Goal: Task Accomplishment & Management: Use online tool/utility

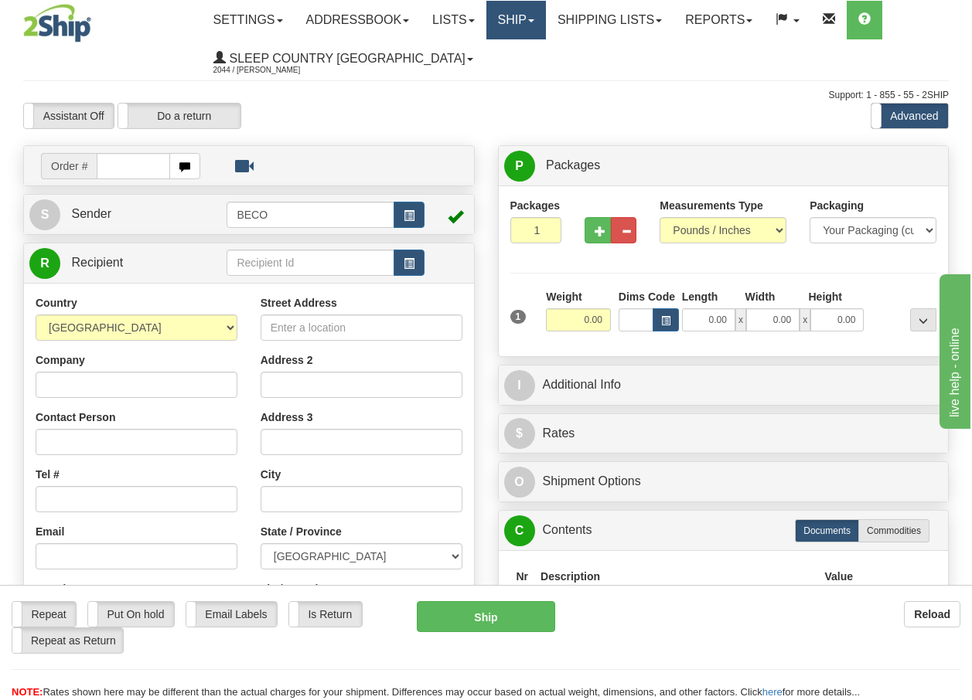
click at [546, 13] on link "Ship" at bounding box center [516, 20] width 60 height 39
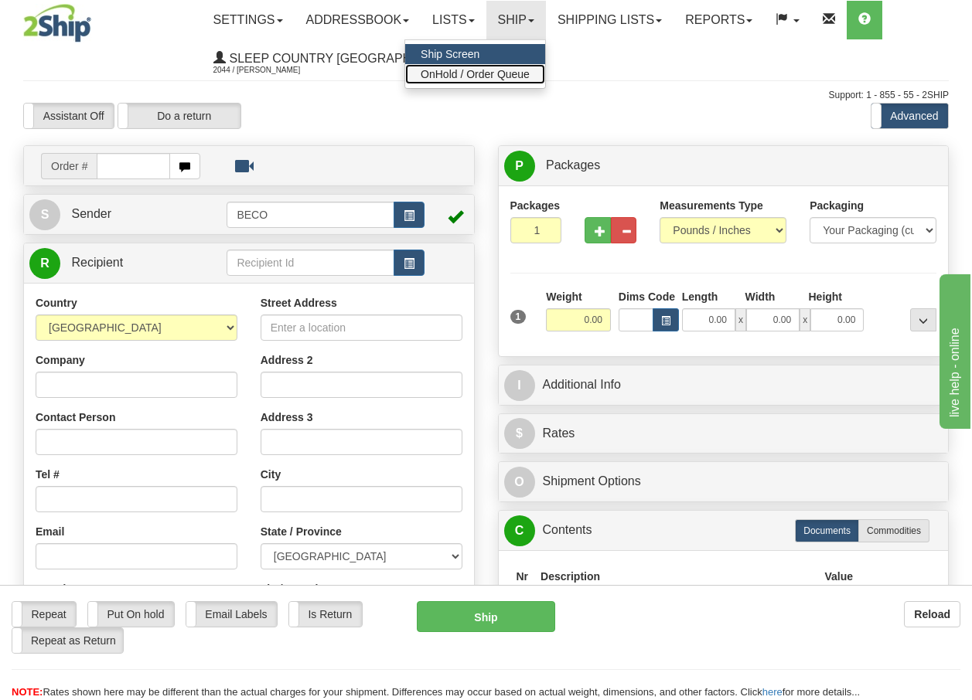
click at [518, 69] on span "OnHold / Order Queue" at bounding box center [474, 74] width 109 height 12
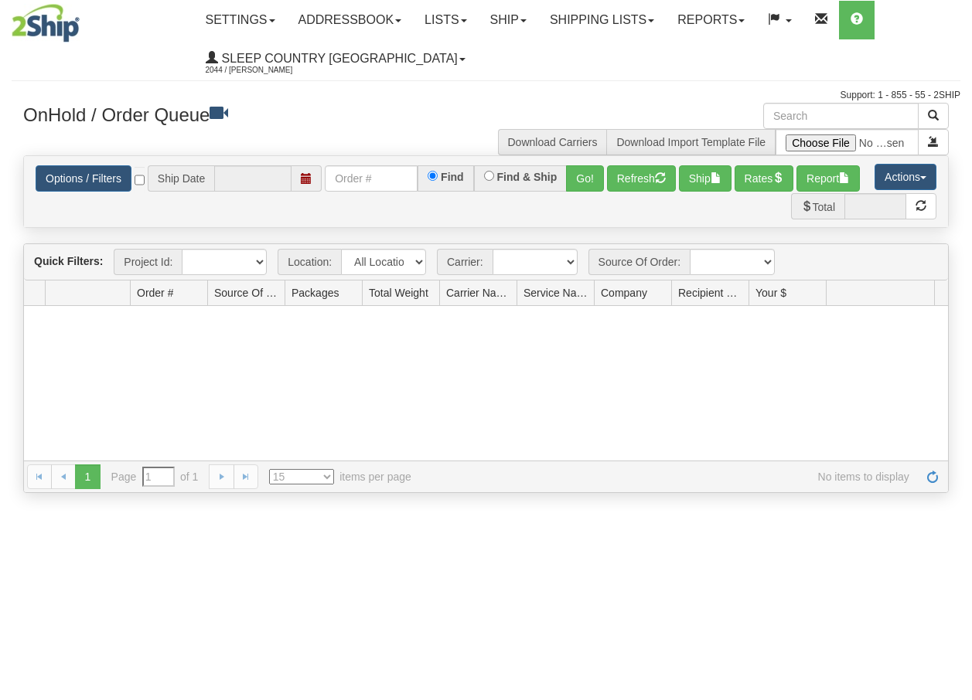
type input "[DATE]"
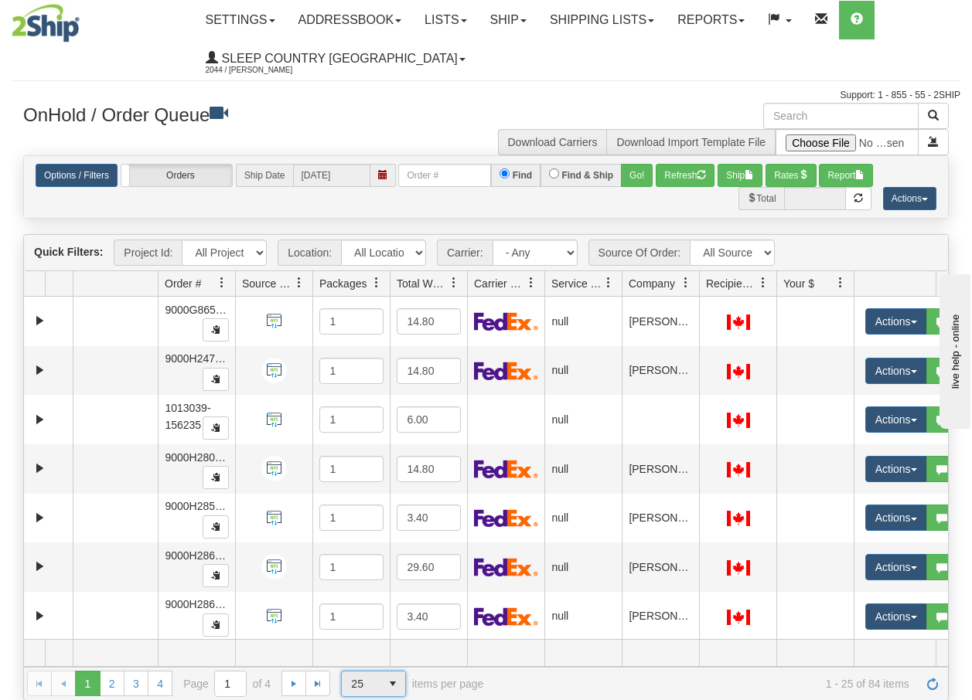
click at [390, 685] on span "select" at bounding box center [392, 684] width 25 height 25
click at [356, 662] on span "100" at bounding box center [357, 659] width 18 height 15
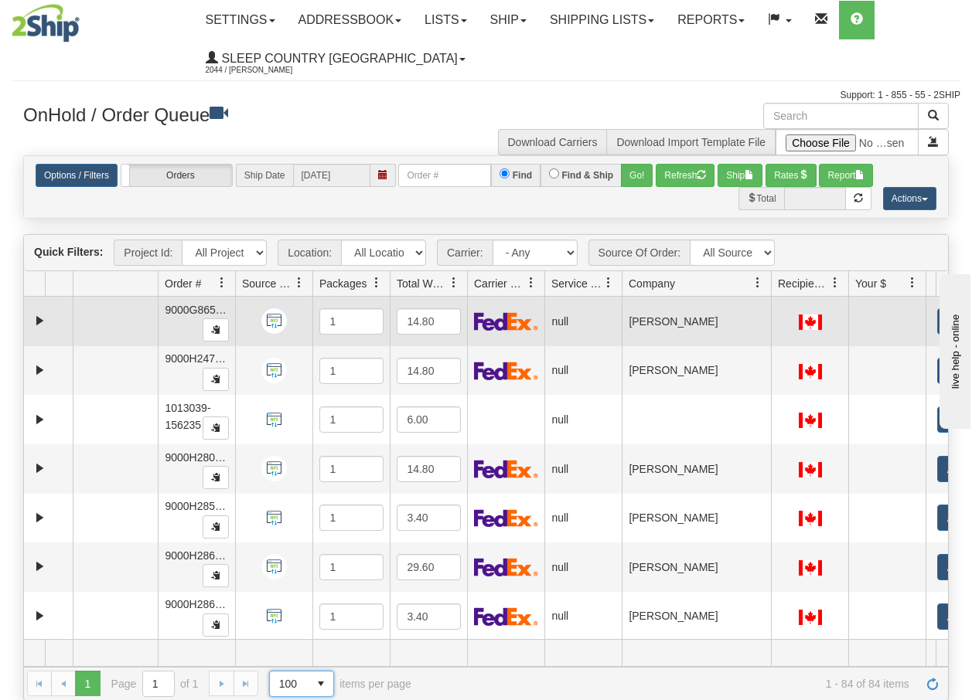
drag, startPoint x: 701, startPoint y: 294, endPoint x: 778, endPoint y: 305, distance: 77.9
click at [778, 305] on div "Quick Filters: Project Id: All Projects Location: All Locations BECO Carrier: -…" at bounding box center [485, 467] width 925 height 466
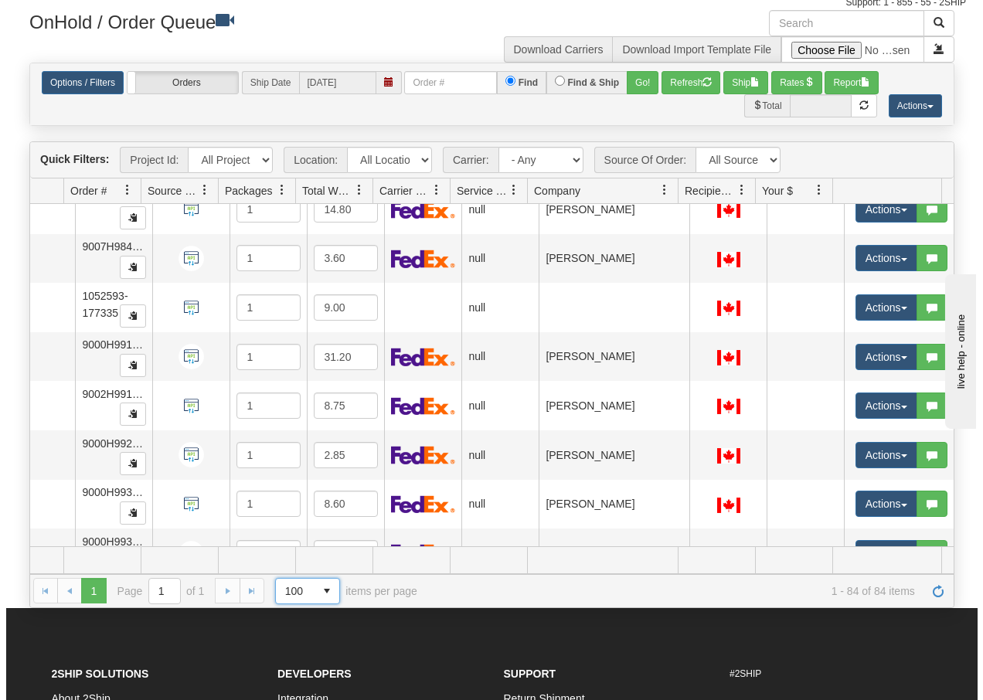
scroll to position [3798, 100]
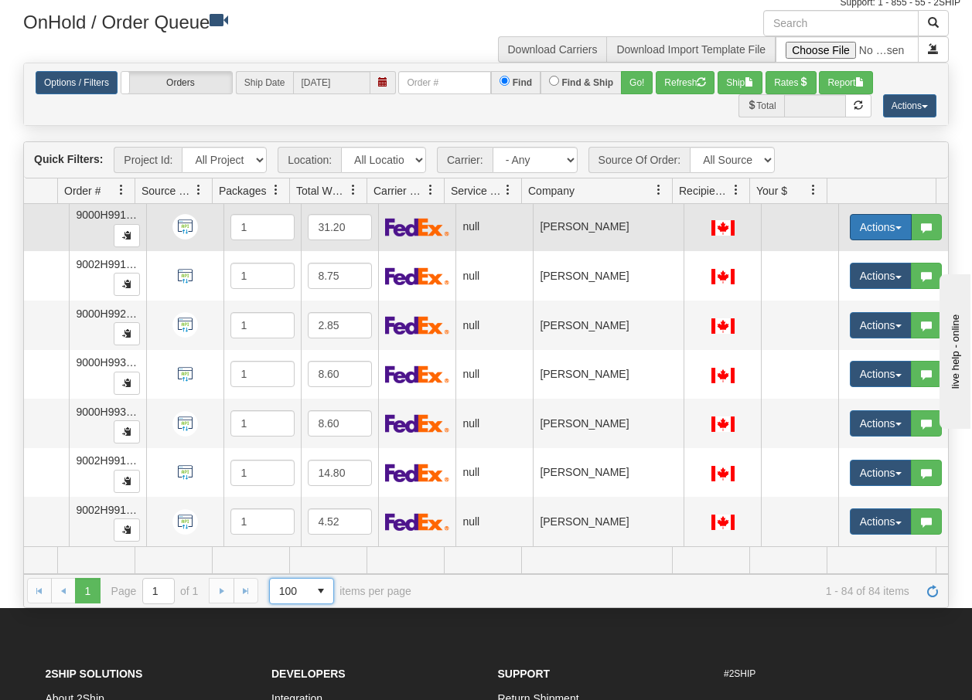
click at [888, 214] on button "Actions" at bounding box center [880, 227] width 62 height 26
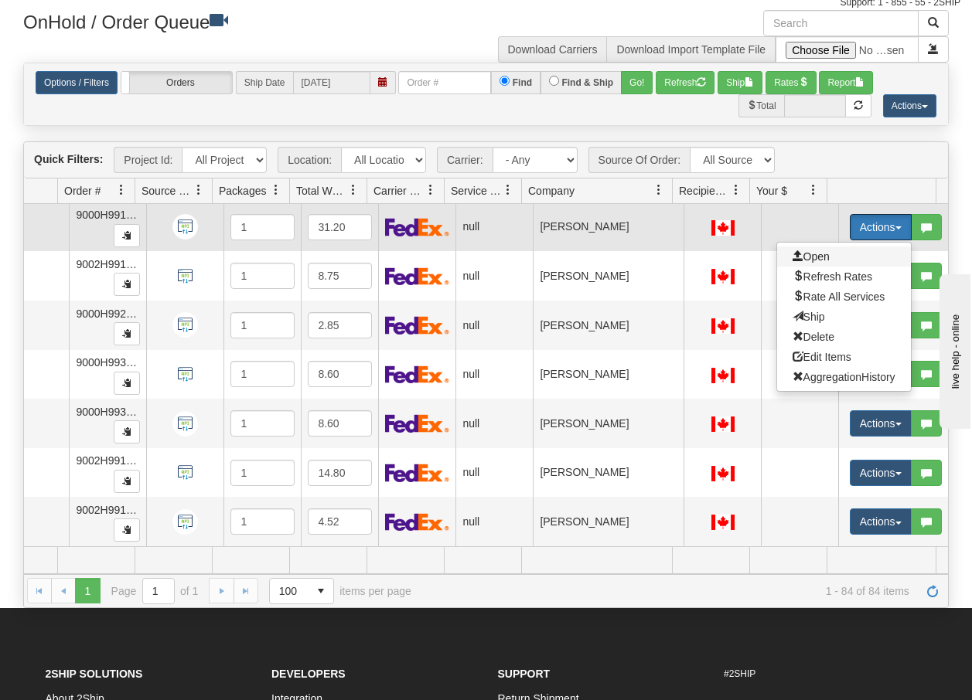
click at [797, 250] on span "Open" at bounding box center [810, 256] width 37 height 12
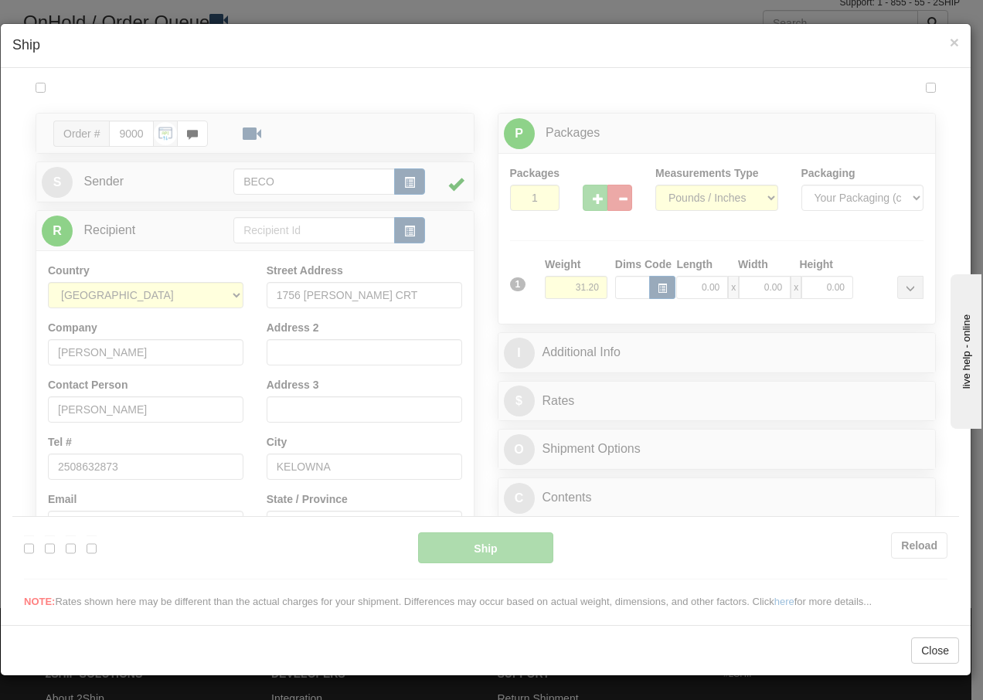
scroll to position [0, 0]
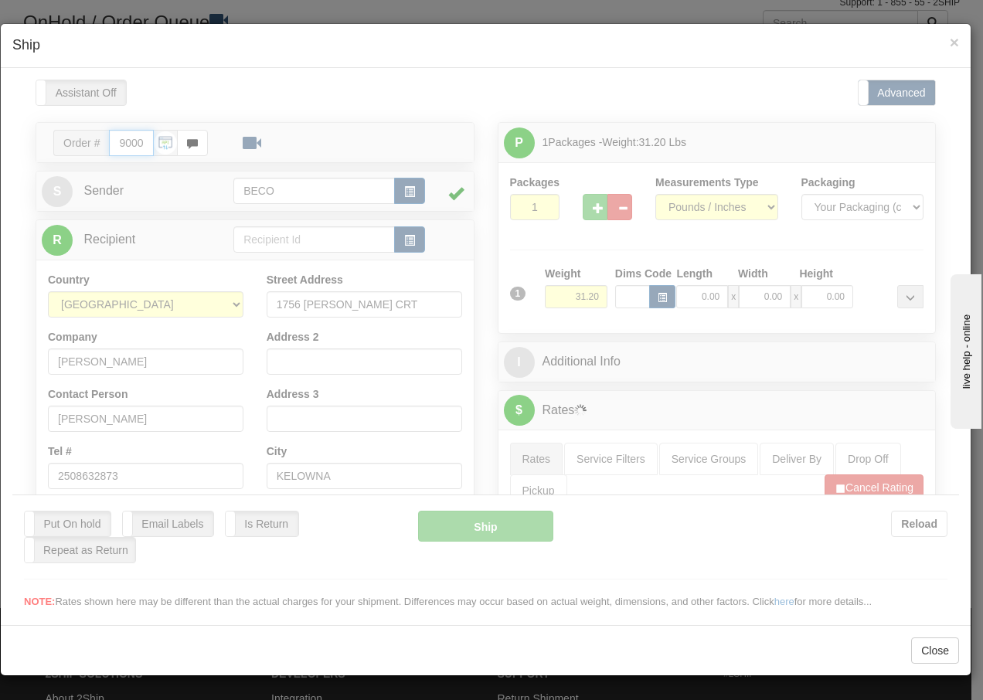
type input "15:26"
type input "16:00"
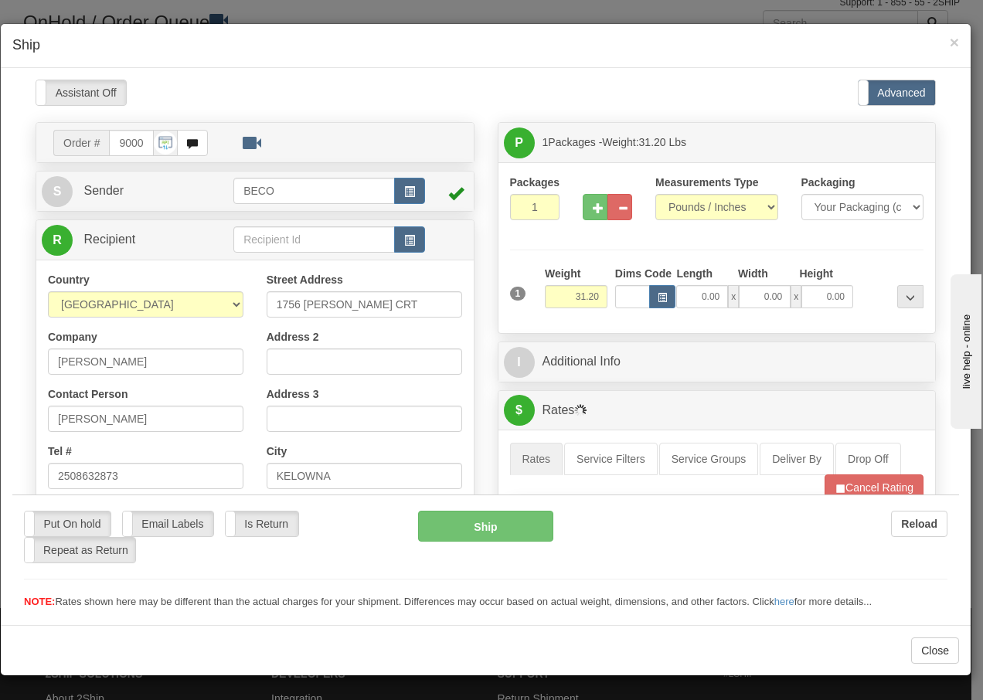
click at [587, 197] on div at bounding box center [485, 344] width 947 height 530
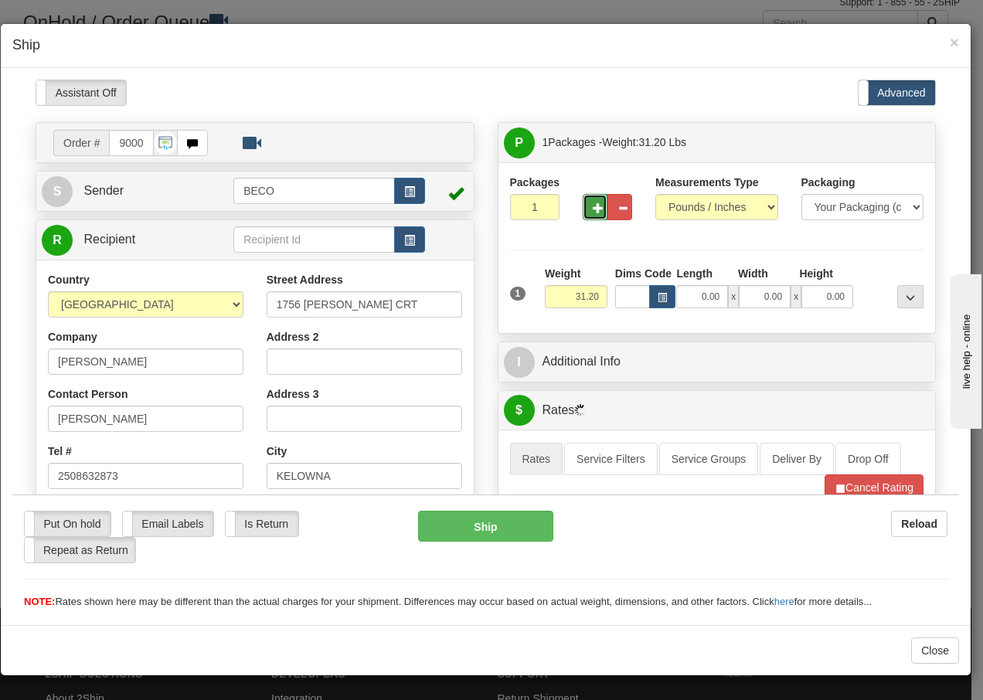
click at [593, 203] on span "button" at bounding box center [598, 208] width 11 height 10
type input "2"
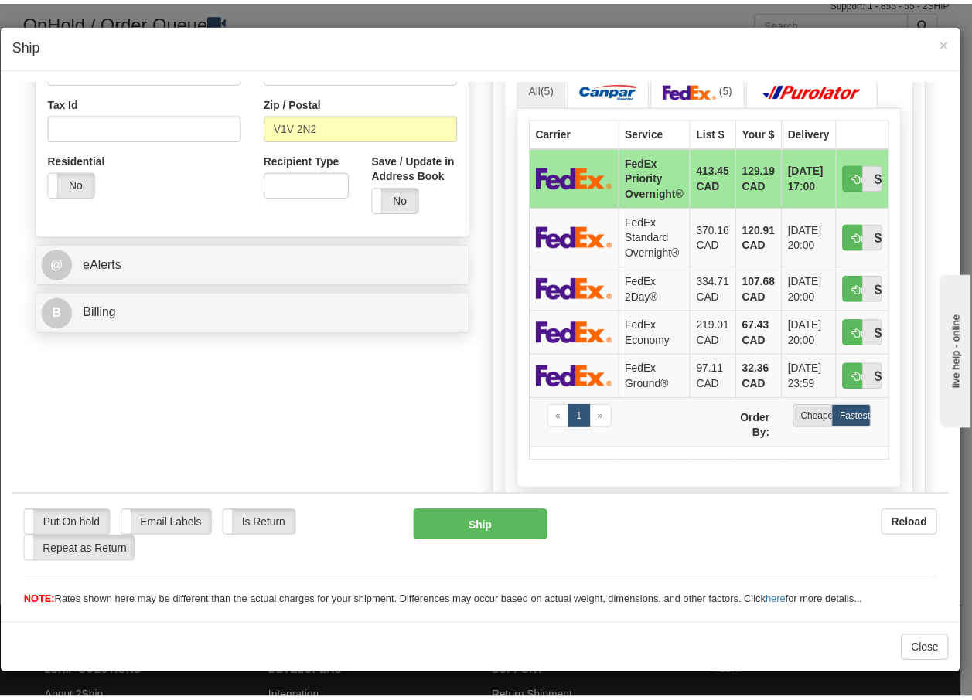
scroll to position [505, 0]
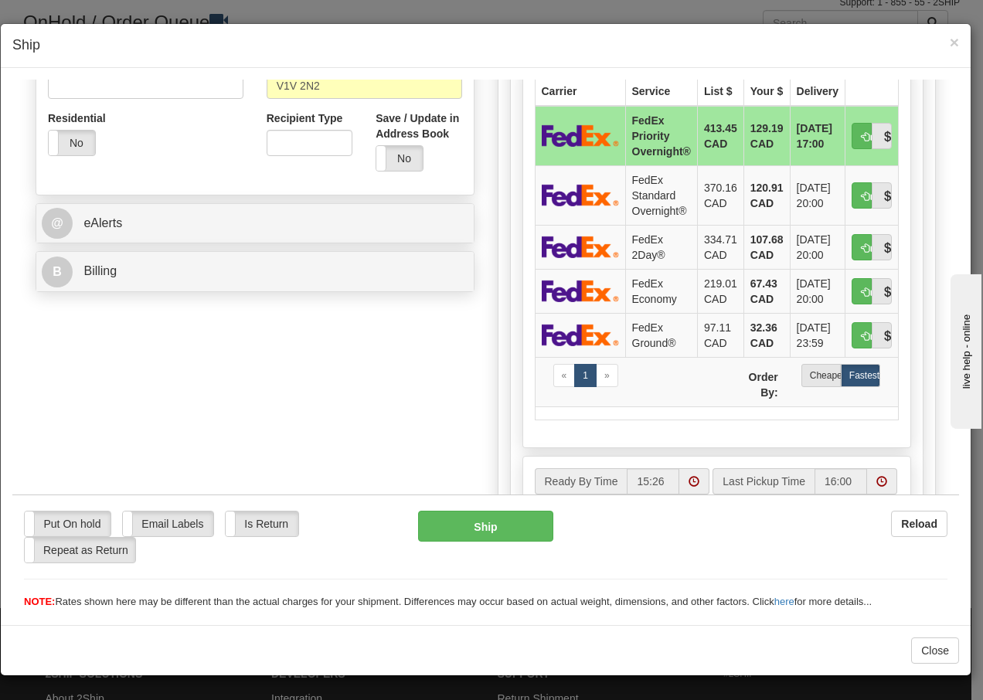
click at [959, 43] on div "× Ship" at bounding box center [486, 46] width 970 height 44
click at [953, 44] on span "×" at bounding box center [954, 42] width 9 height 18
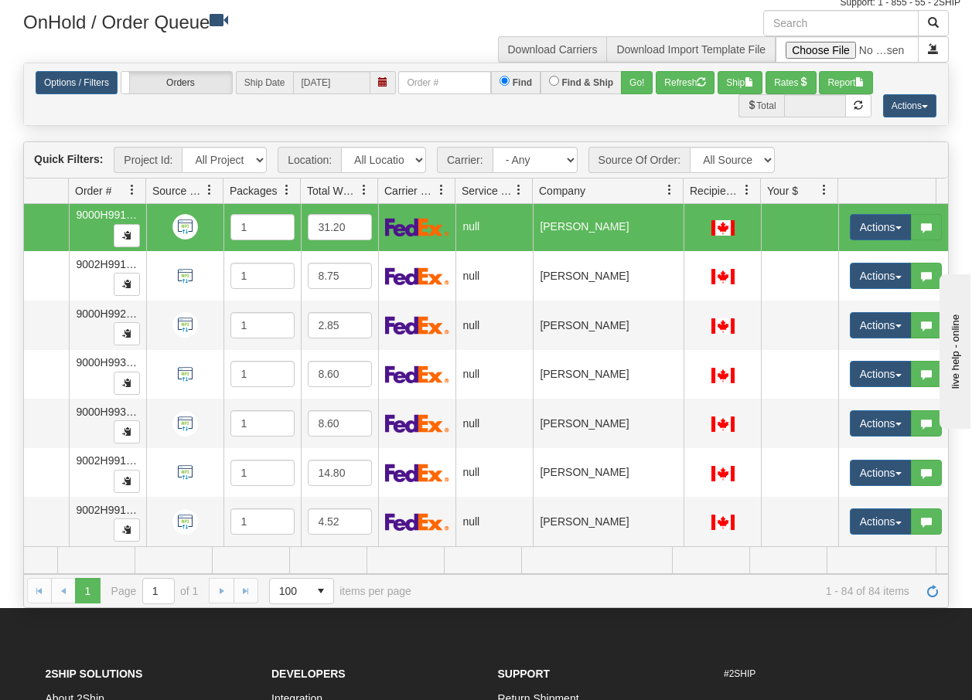
scroll to position [0, 90]
click at [899, 226] on span "button" at bounding box center [898, 227] width 6 height 3
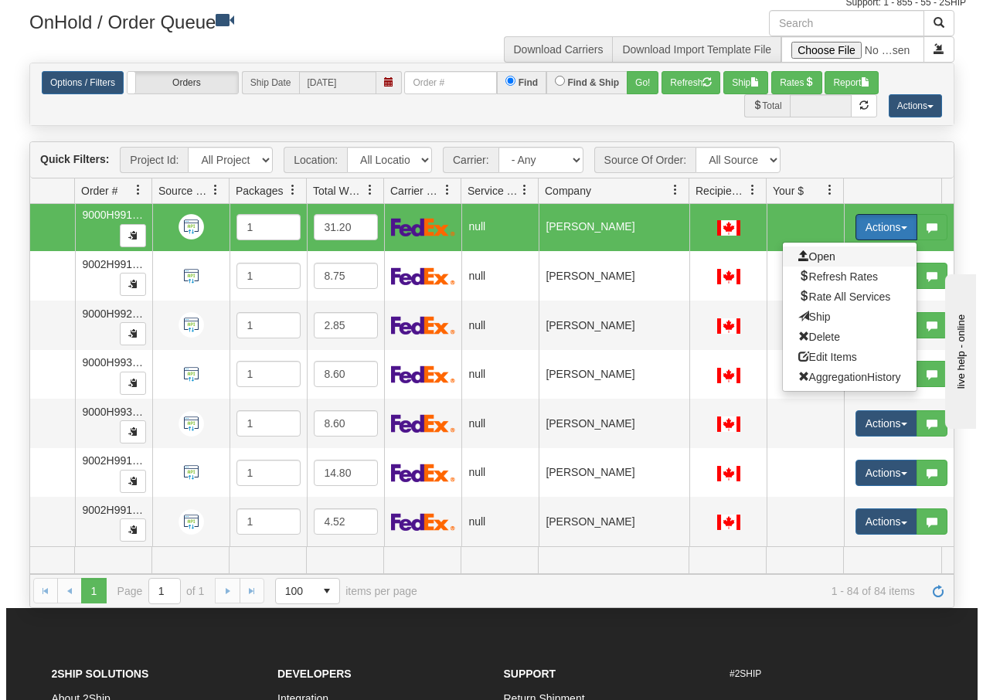
scroll to position [3797, 90]
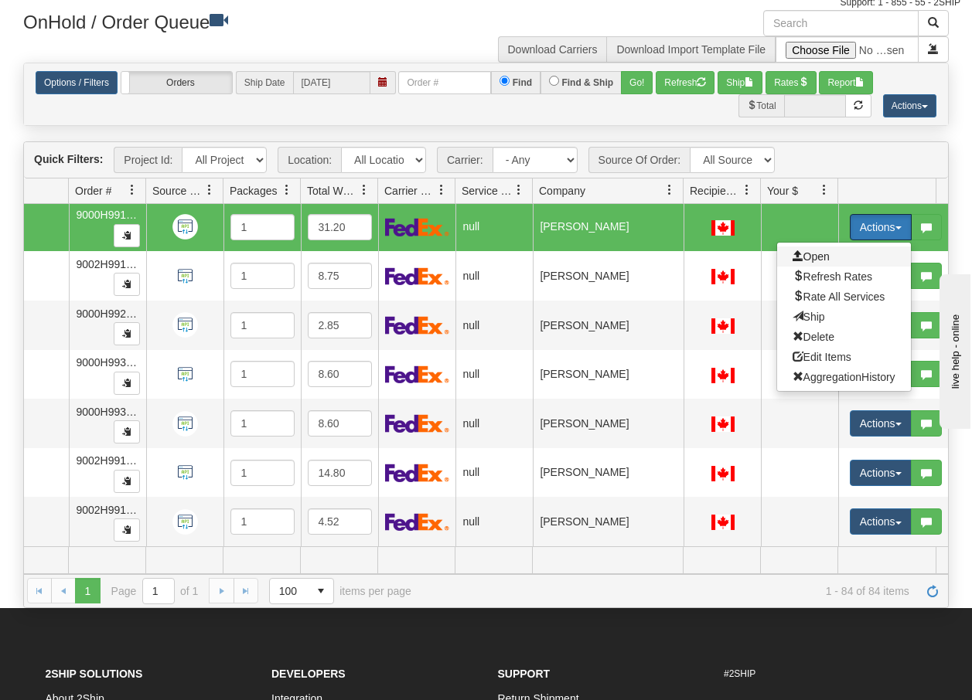
click at [812, 250] on span "Open" at bounding box center [810, 256] width 37 height 12
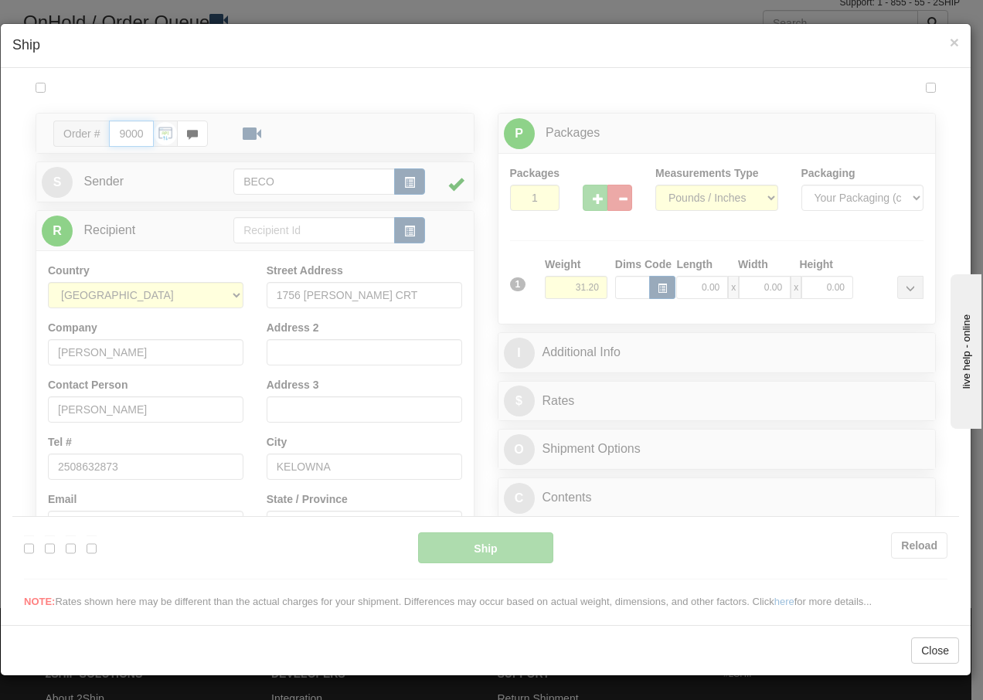
scroll to position [0, 0]
type input "15:26"
type input "16:00"
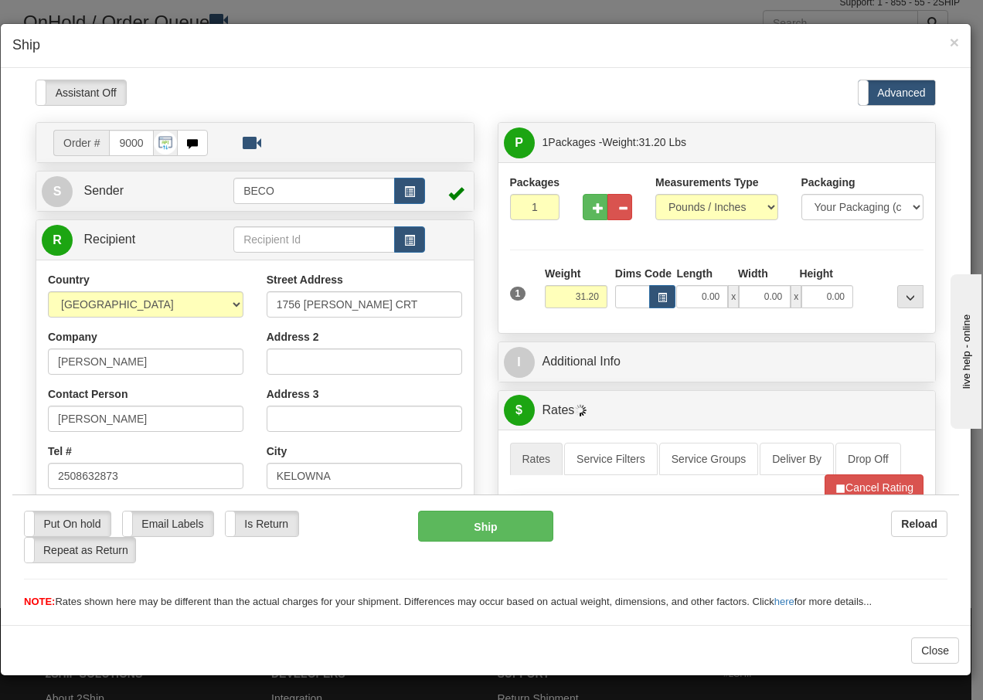
click at [588, 209] on div "Please wait... Attention! Ok Add to Bidding... Preview Custom Documents Preview…" at bounding box center [485, 651] width 947 height 1145
click at [593, 209] on span "button" at bounding box center [598, 208] width 11 height 10
type input "2"
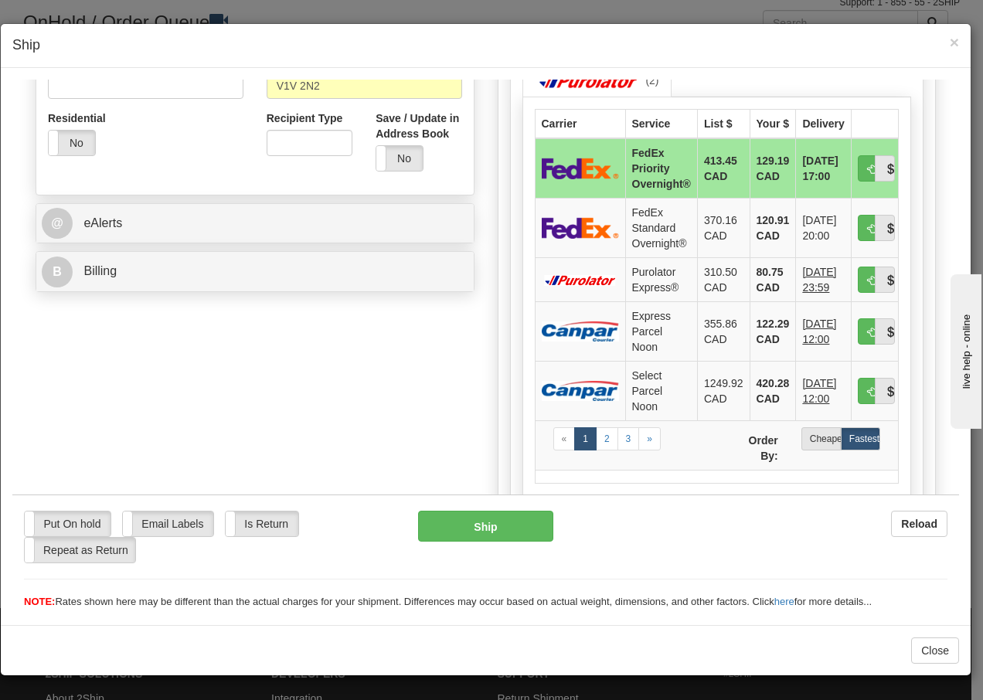
scroll to position [536, 0]
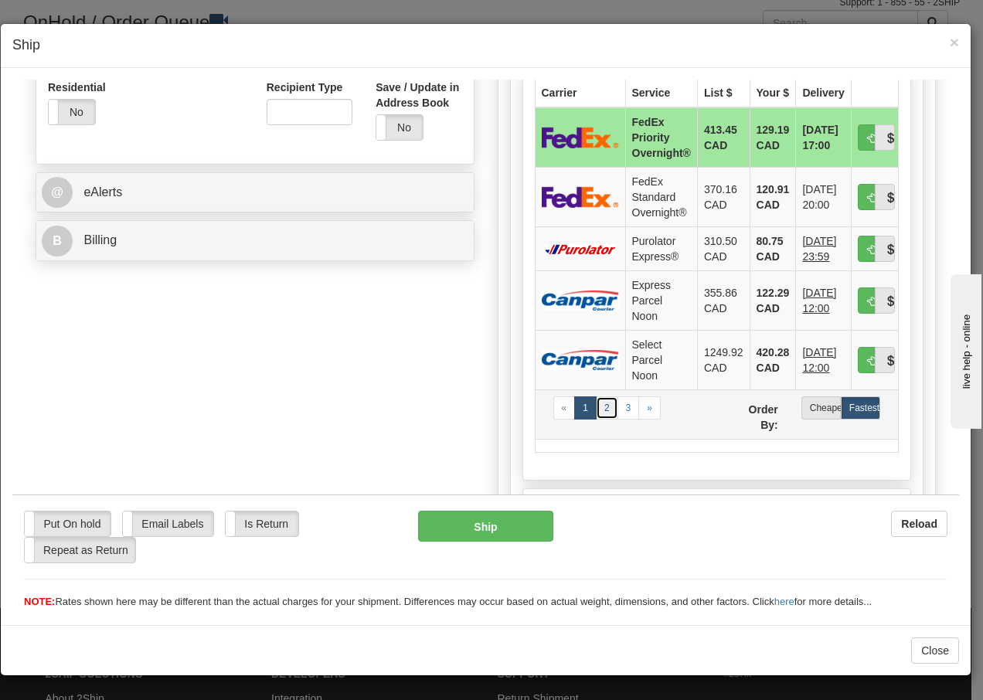
click at [599, 407] on link "2" at bounding box center [607, 407] width 22 height 23
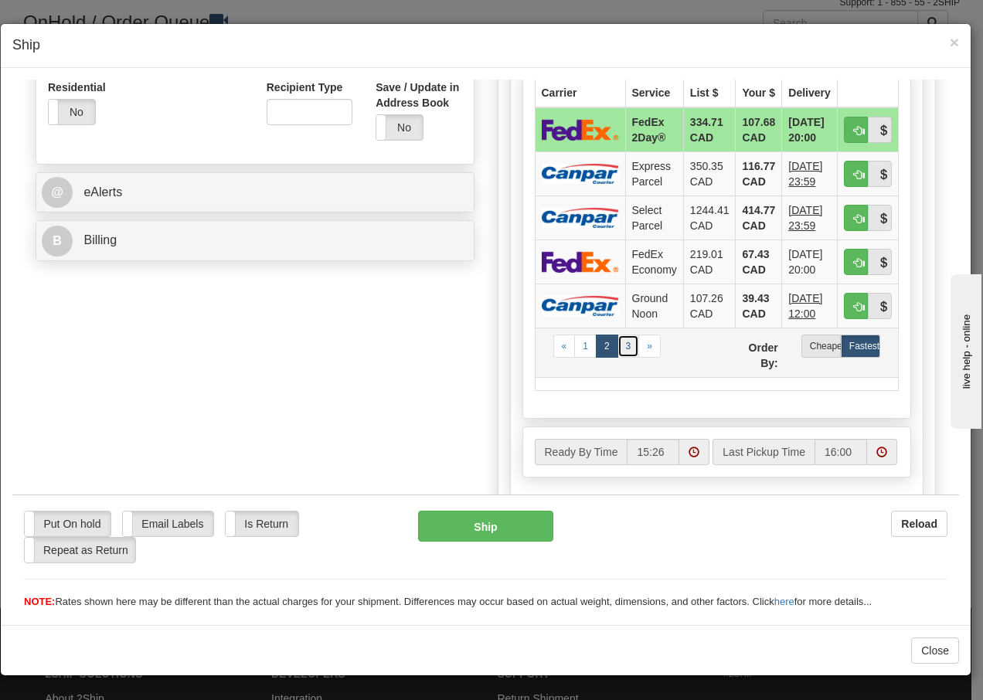
click at [621, 347] on link "3" at bounding box center [629, 345] width 22 height 23
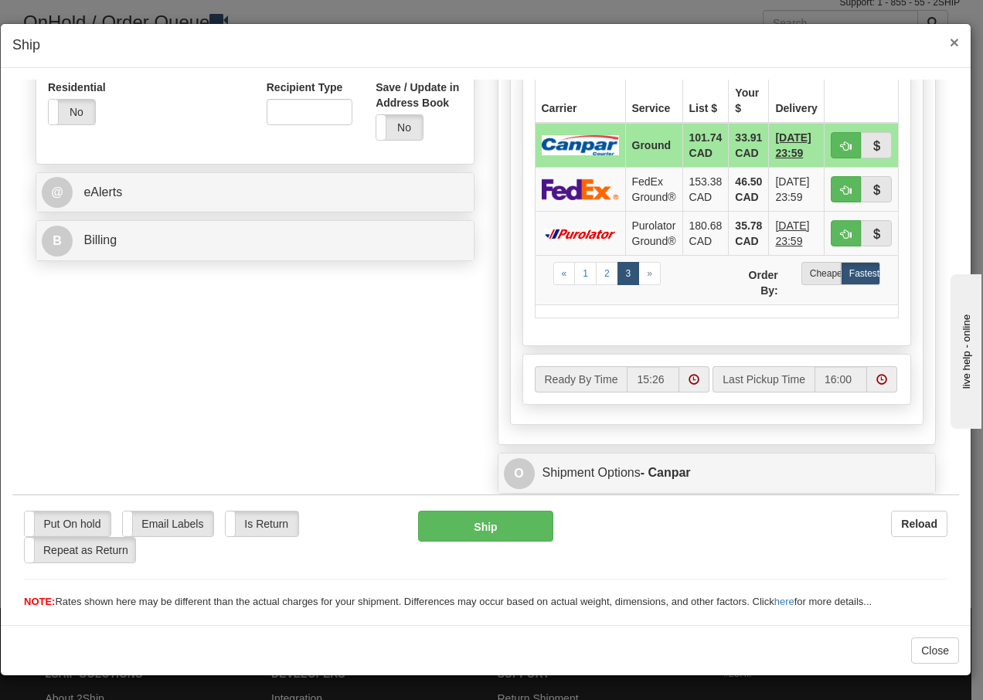
click at [953, 45] on span "×" at bounding box center [954, 42] width 9 height 18
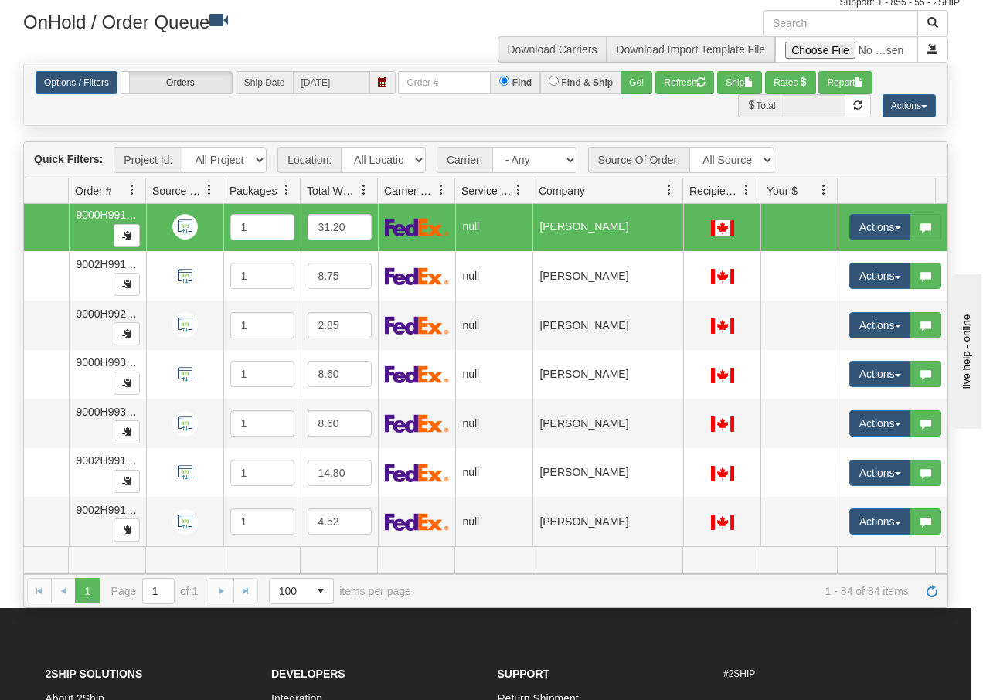
scroll to position [0, 89]
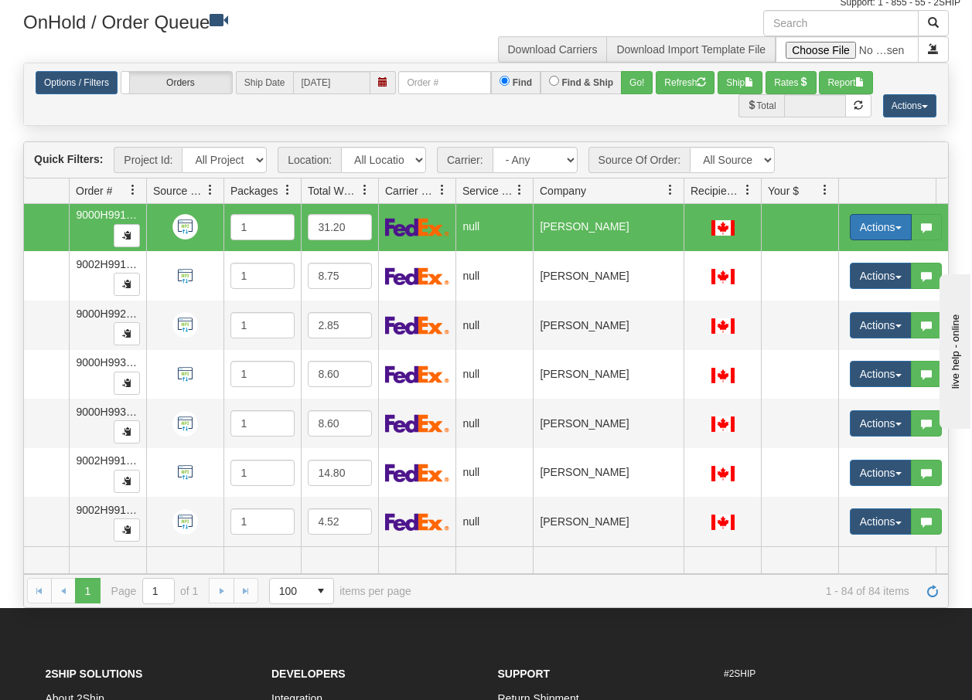
click at [900, 226] on span "button" at bounding box center [898, 227] width 6 height 3
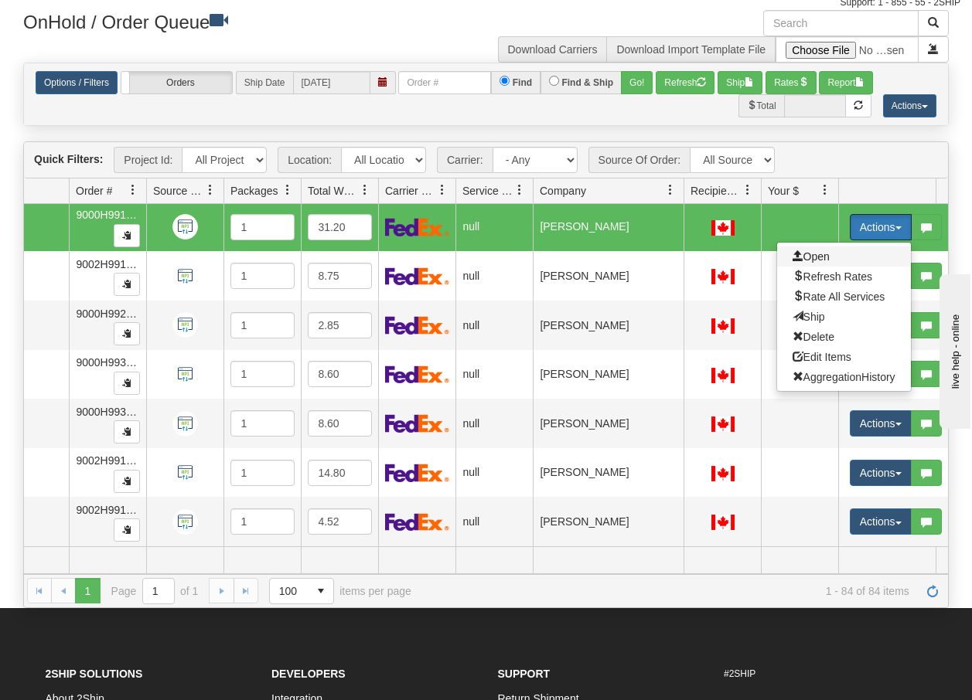
click at [811, 250] on span "Open" at bounding box center [810, 256] width 37 height 12
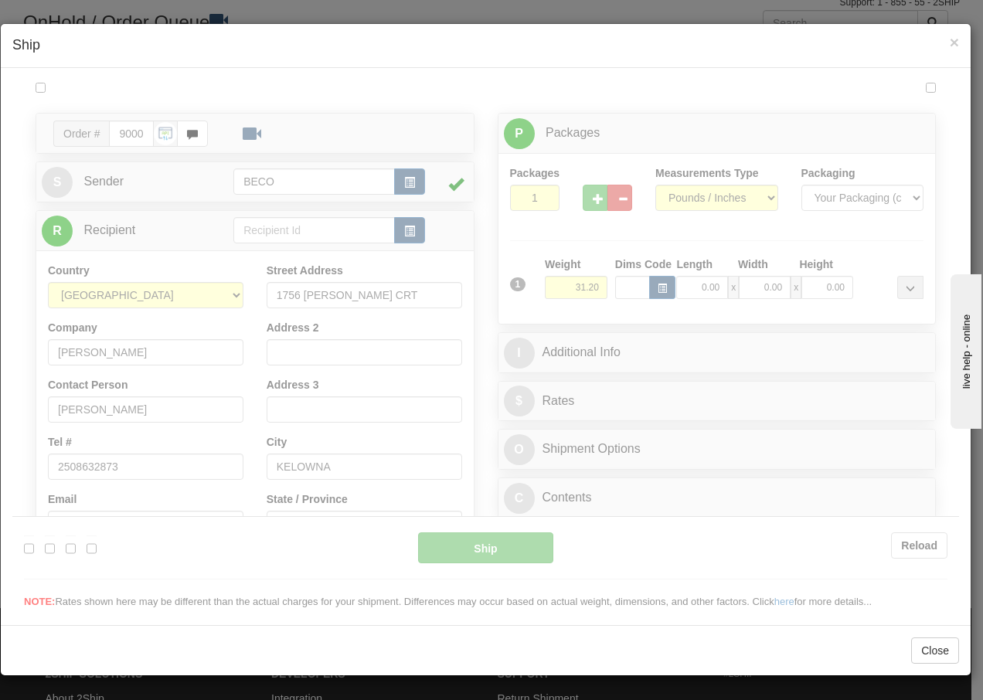
scroll to position [0, 0]
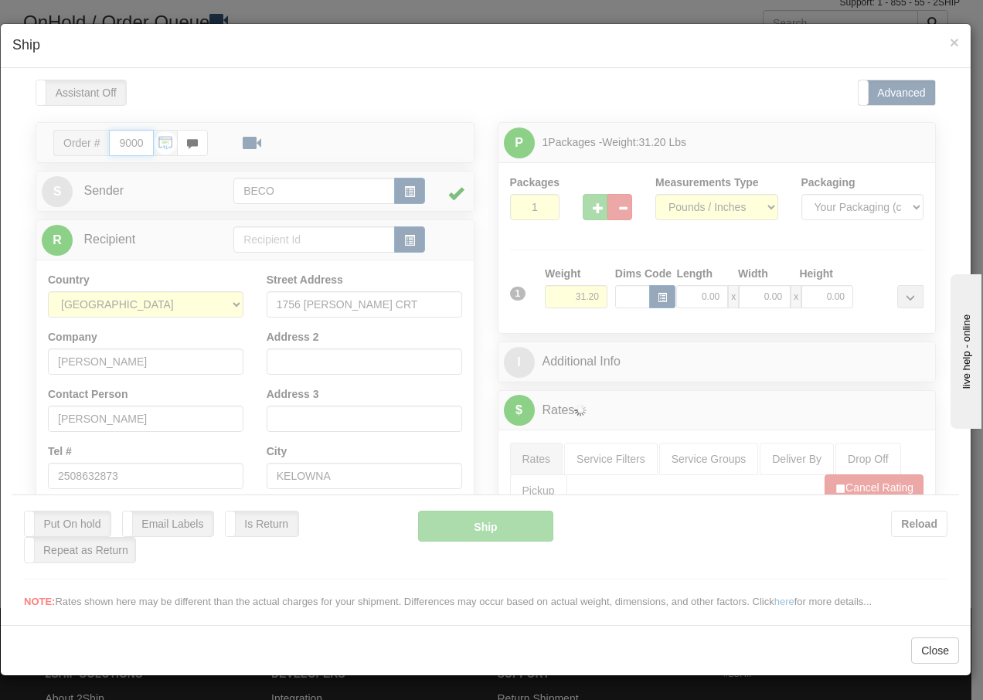
type input "15:27"
type input "16:00"
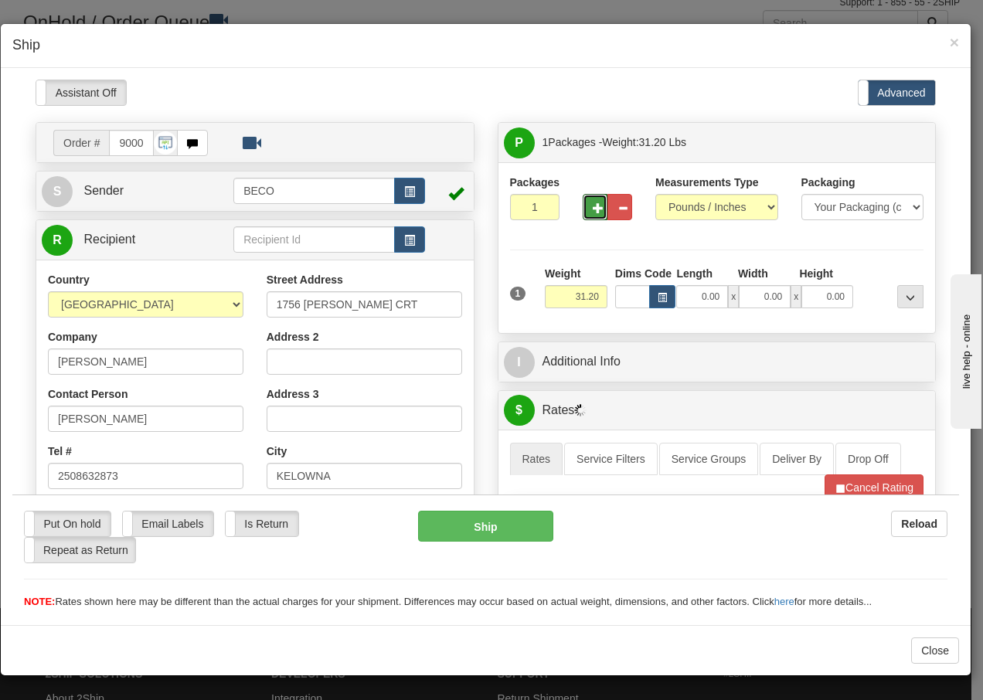
click at [593, 208] on span "button" at bounding box center [598, 208] width 11 height 10
type input "2"
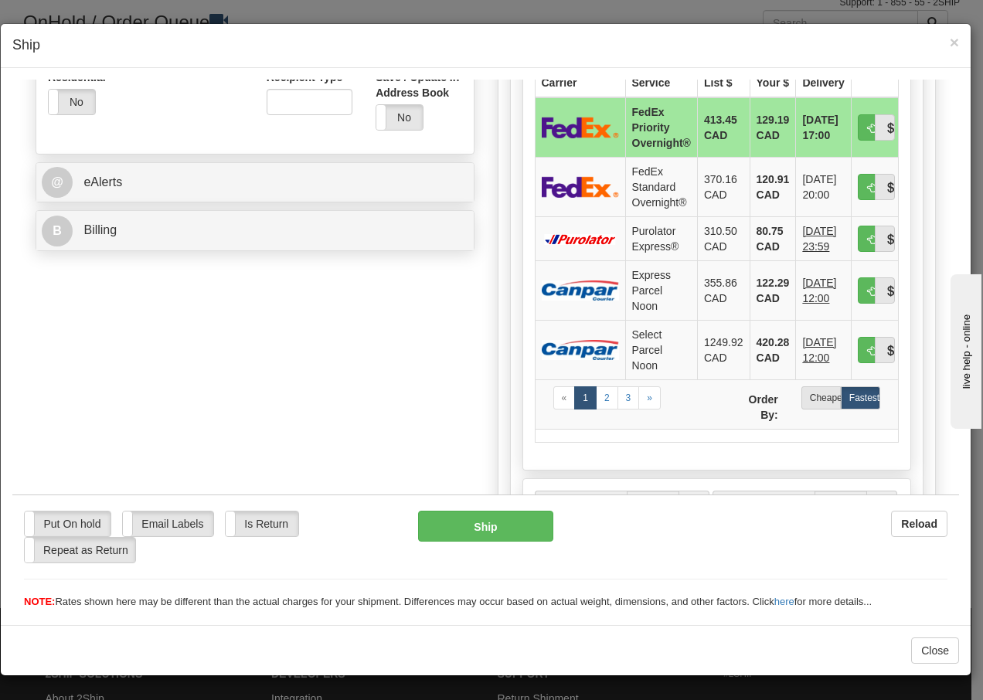
scroll to position [577, 0]
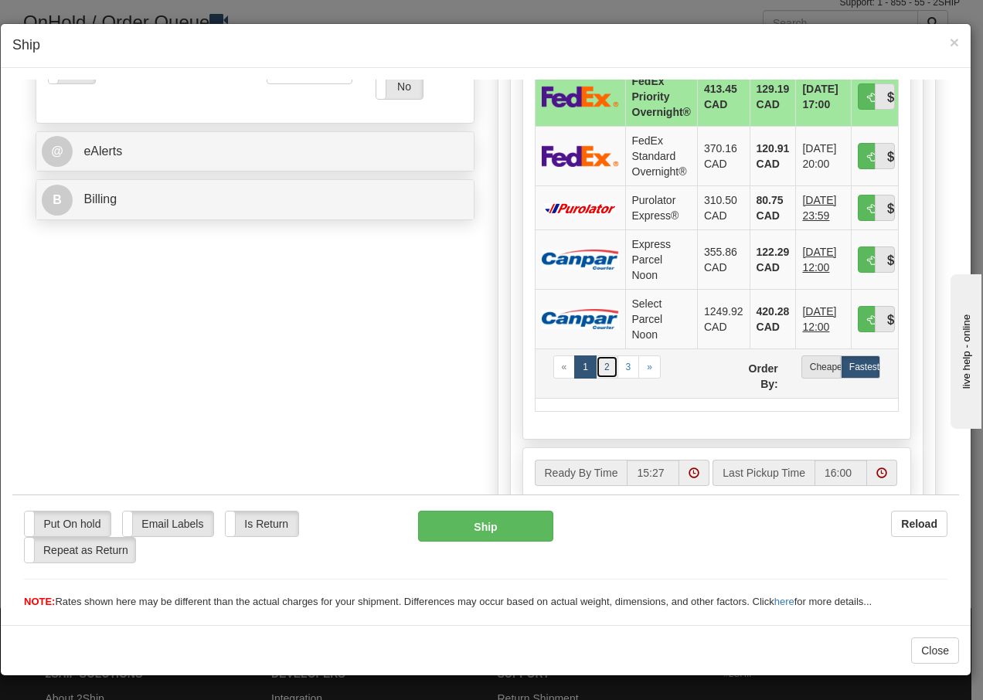
click at [601, 366] on link "2" at bounding box center [607, 366] width 22 height 23
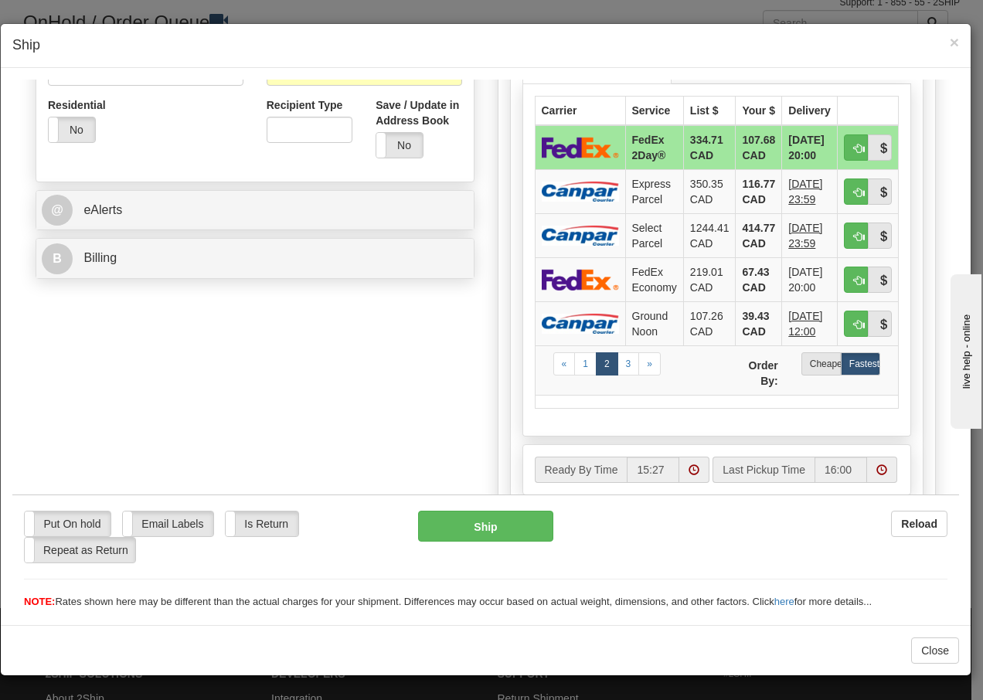
scroll to position [515, 0]
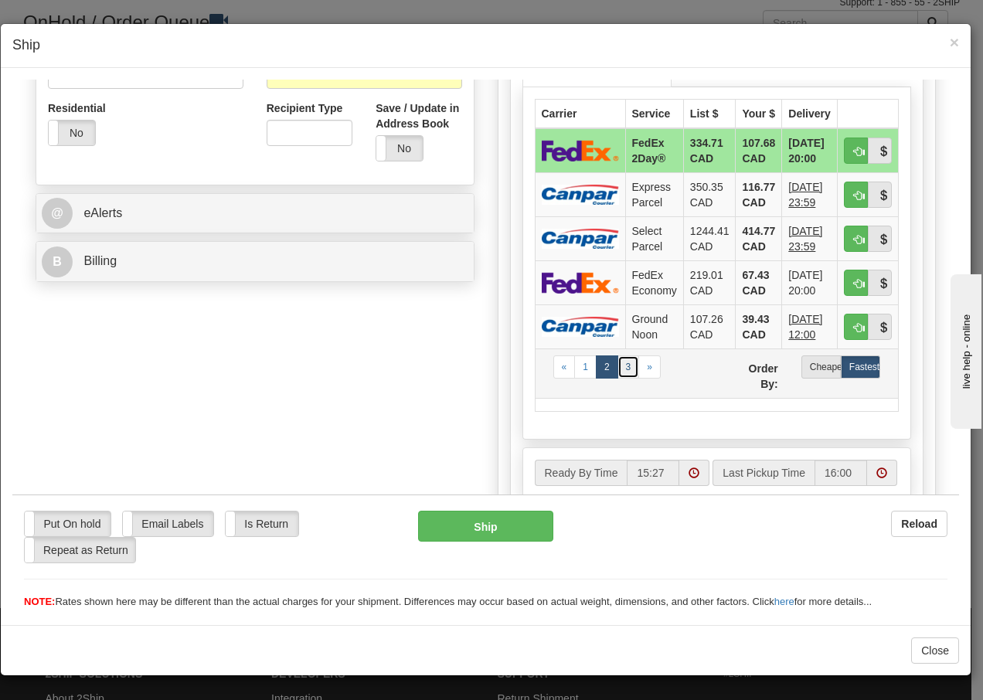
click at [623, 369] on link "3" at bounding box center [629, 366] width 22 height 23
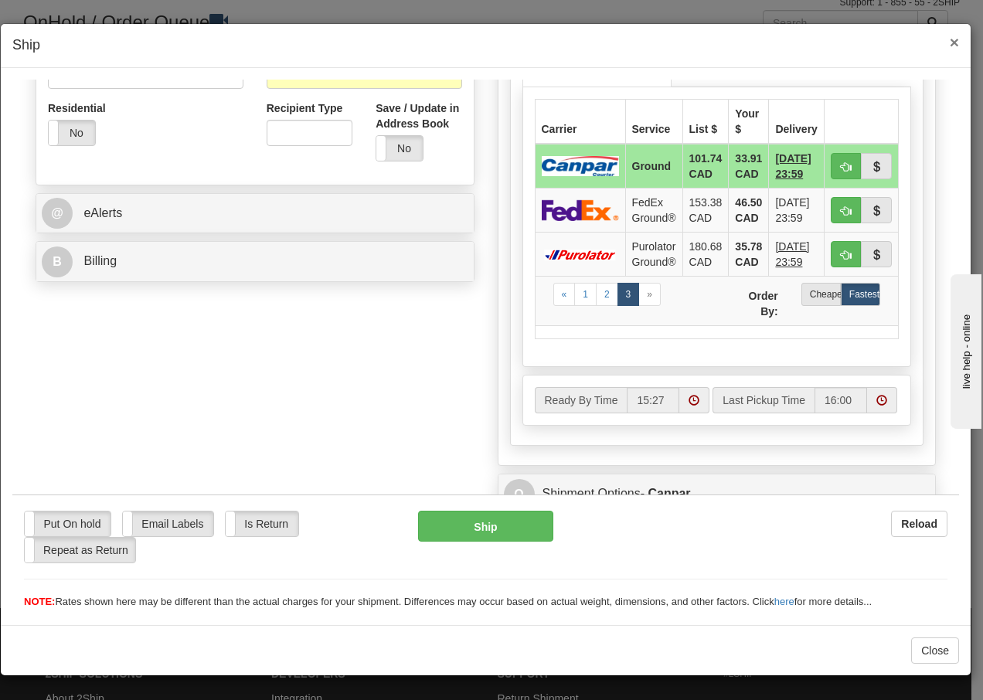
click at [958, 43] on span "×" at bounding box center [954, 42] width 9 height 18
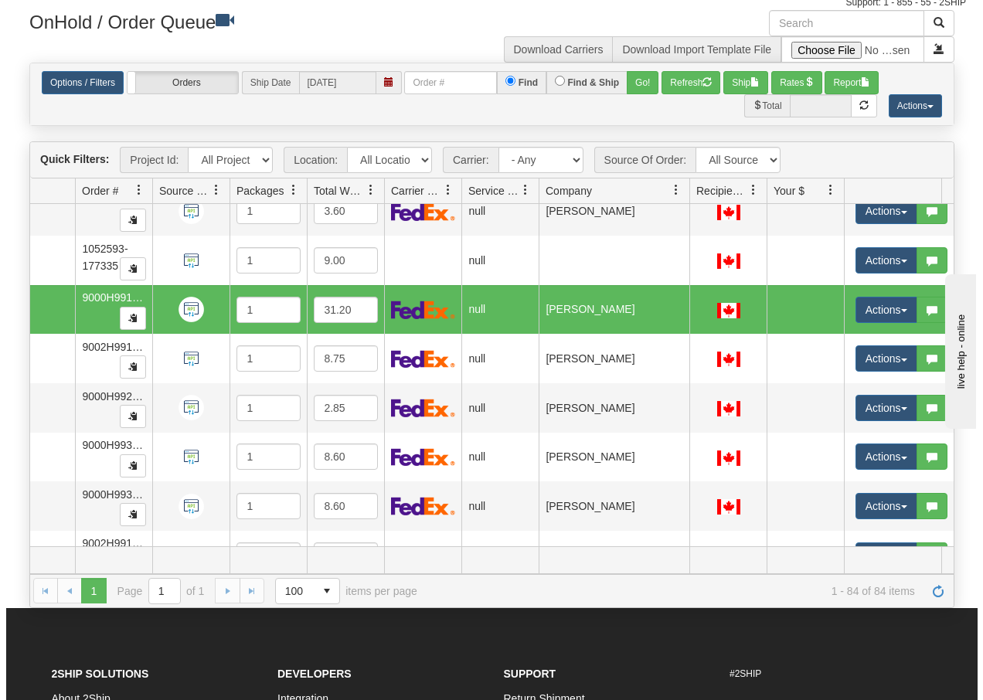
scroll to position [3673, 89]
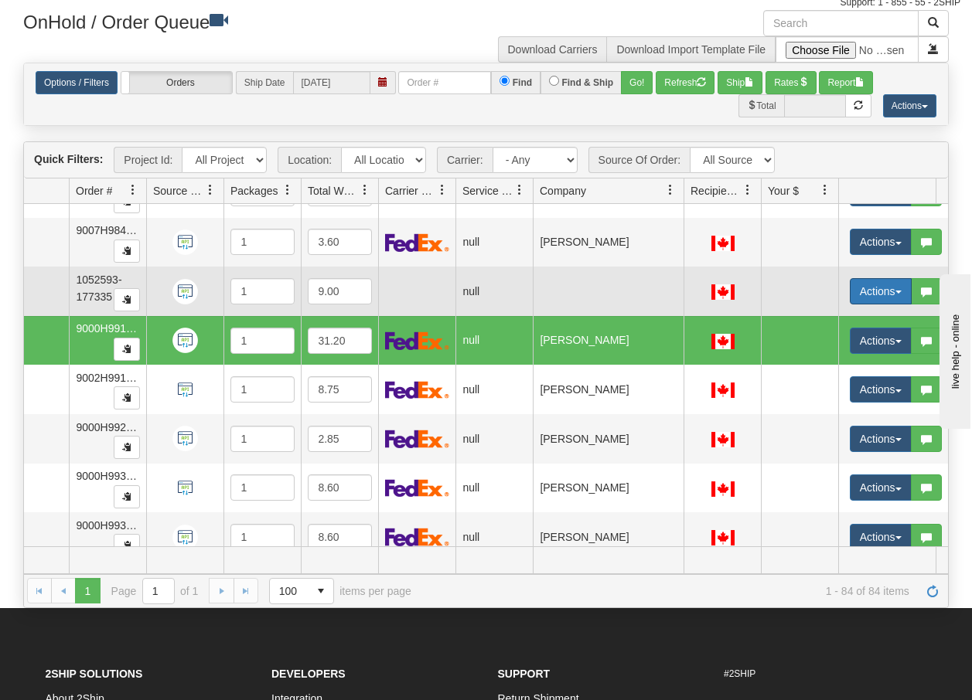
click at [897, 294] on span "button" at bounding box center [898, 292] width 6 height 3
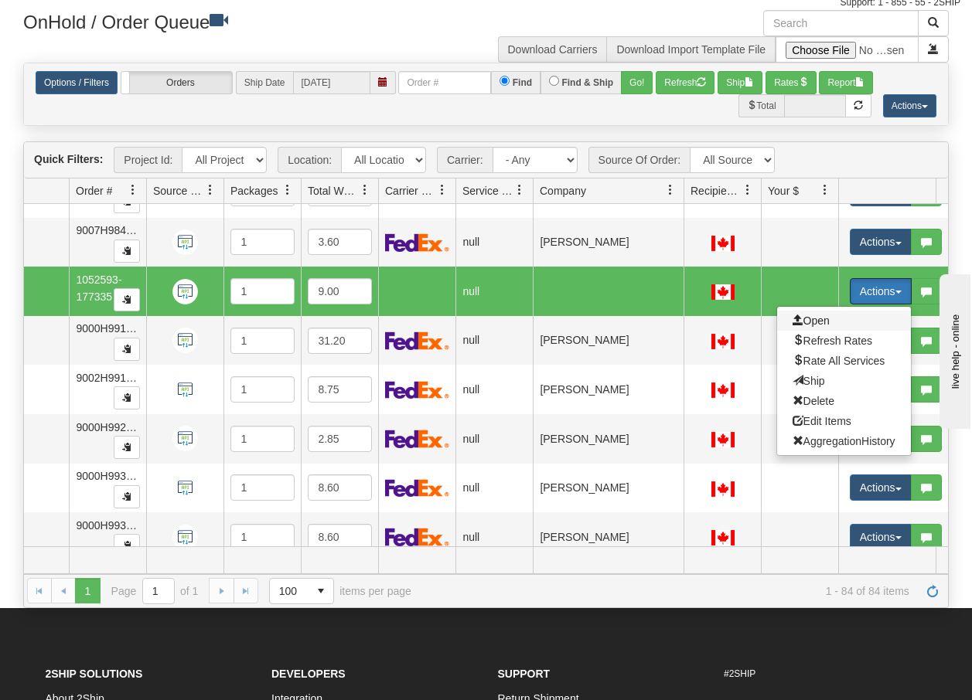
click at [813, 318] on span "Open" at bounding box center [810, 321] width 37 height 12
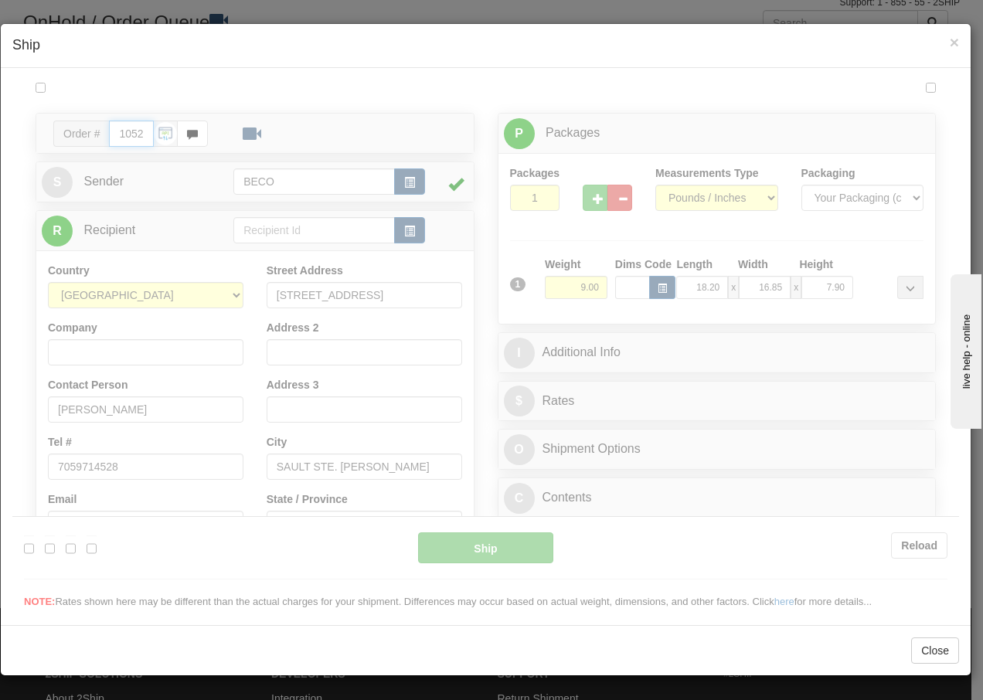
scroll to position [0, 0]
type input "15:27"
type input "16:00"
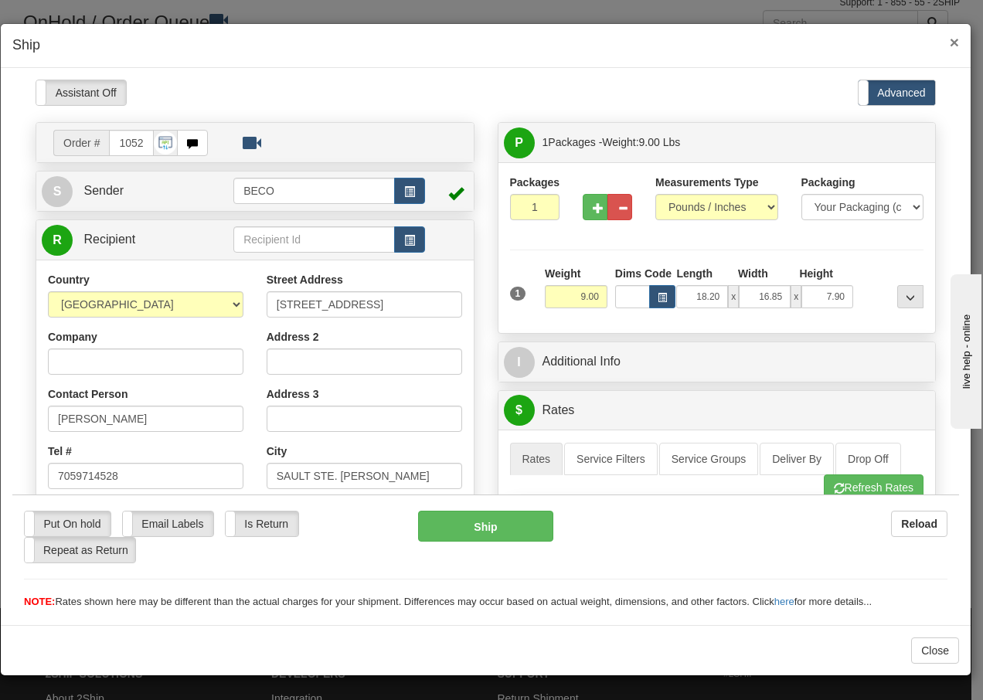
click at [955, 40] on span "×" at bounding box center [954, 42] width 9 height 18
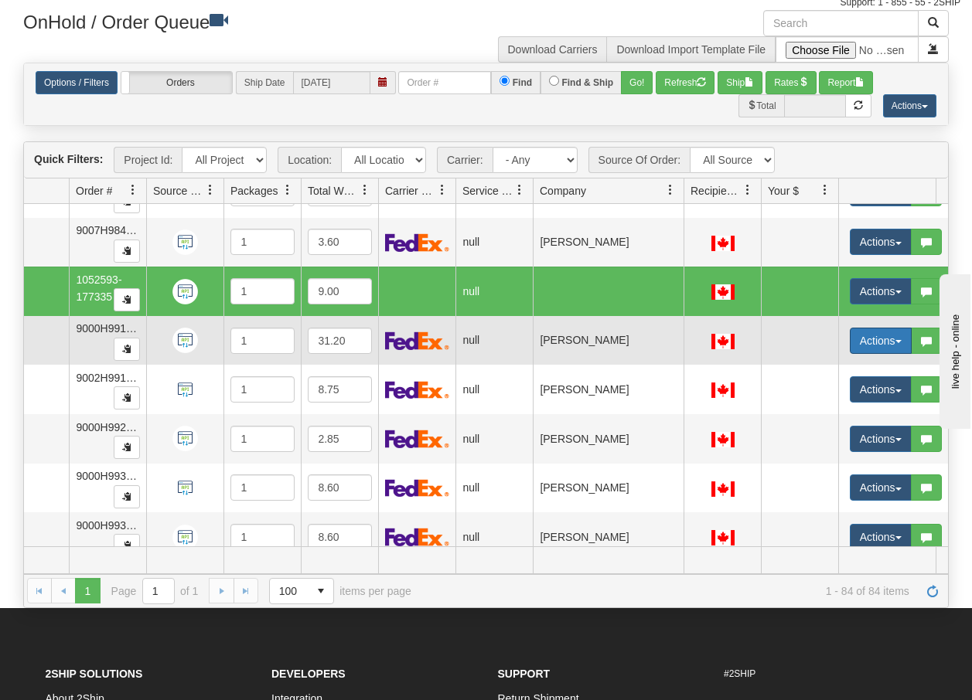
click at [898, 342] on span "button" at bounding box center [898, 341] width 6 height 3
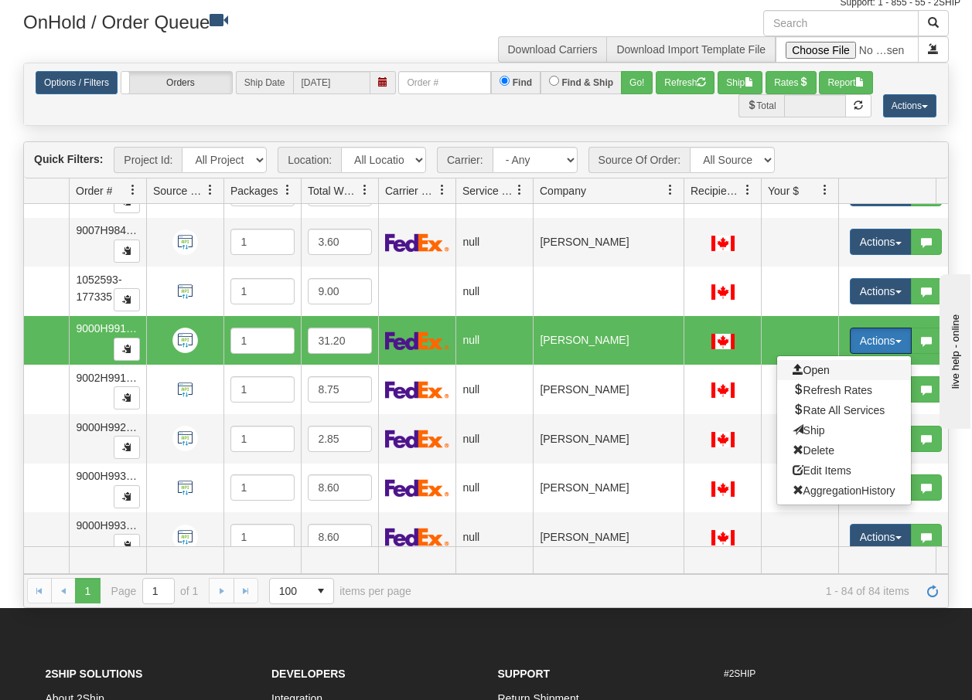
click at [815, 368] on span "Open" at bounding box center [810, 370] width 37 height 12
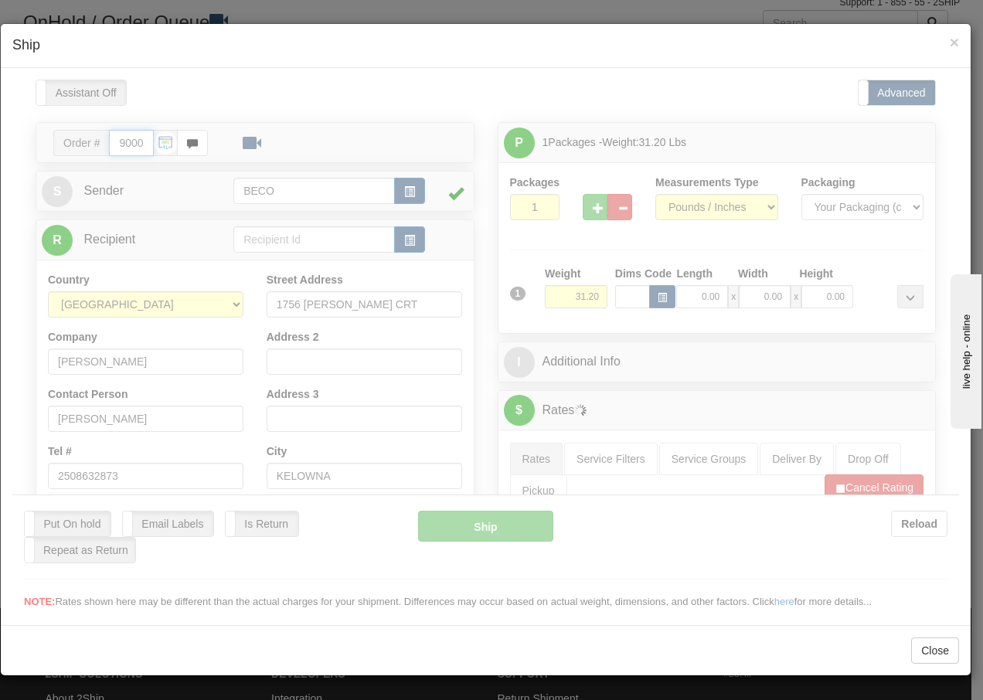
type input "15:28"
type input "16:00"
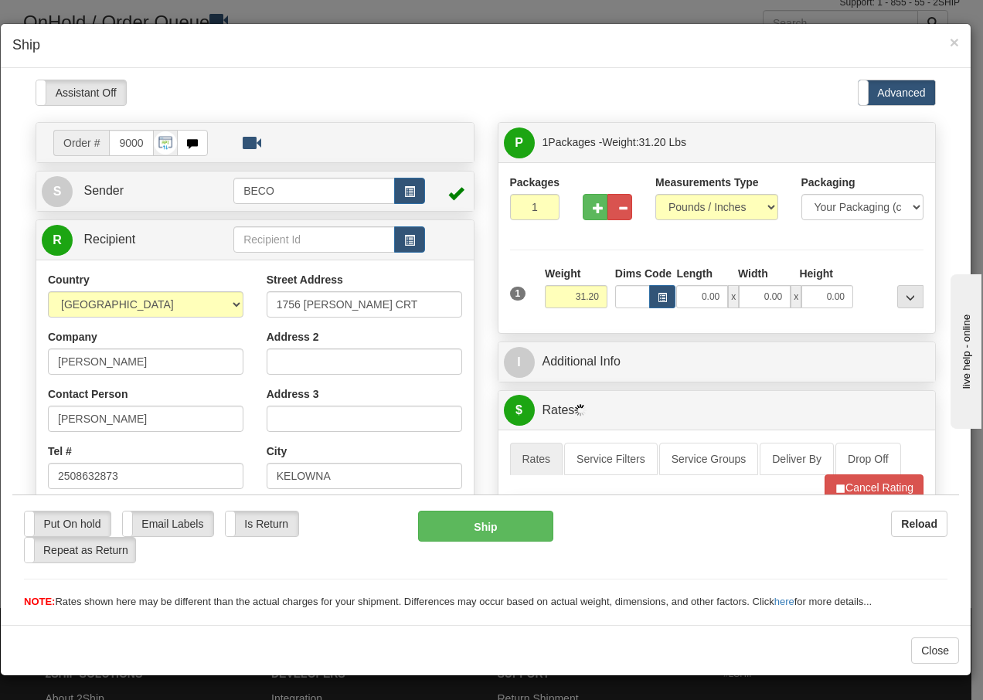
click at [591, 213] on div "Please wait... Attention! Ok Add to Bidding... Preview Custom Documents Preview…" at bounding box center [485, 651] width 947 height 1145
click at [591, 213] on button "button" at bounding box center [595, 206] width 25 height 26
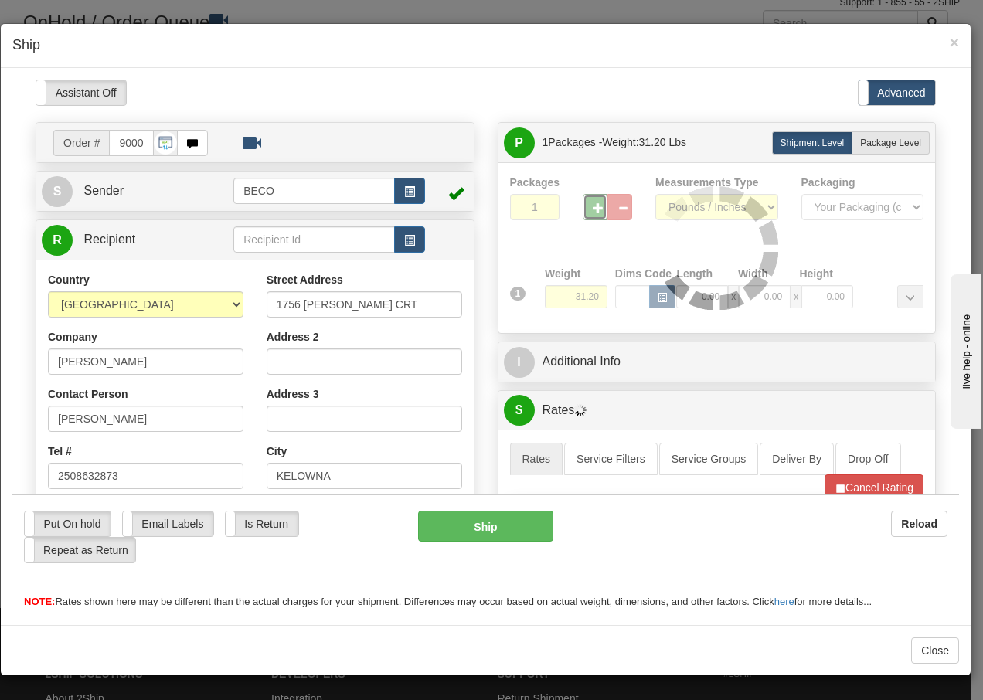
type input "2"
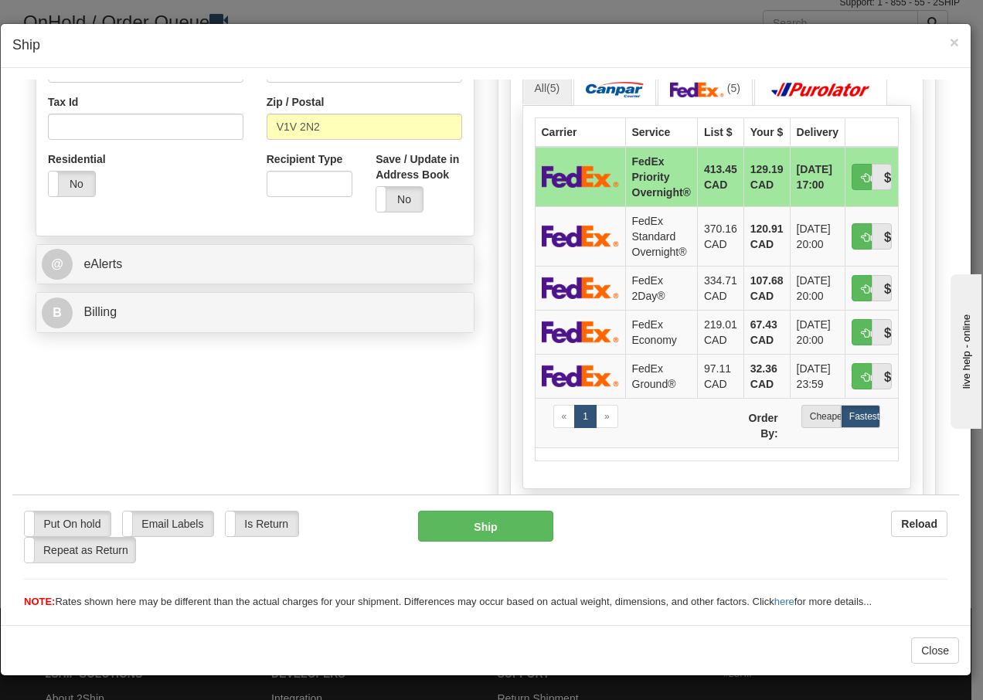
scroll to position [484, 0]
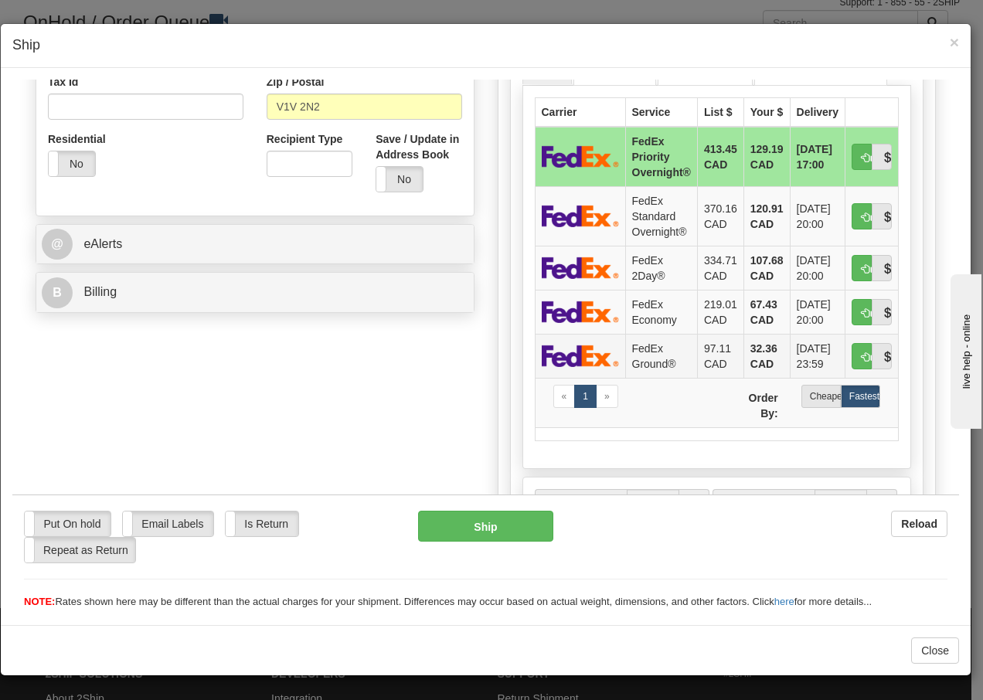
click at [637, 355] on td "FedEx Ground®" at bounding box center [661, 355] width 72 height 44
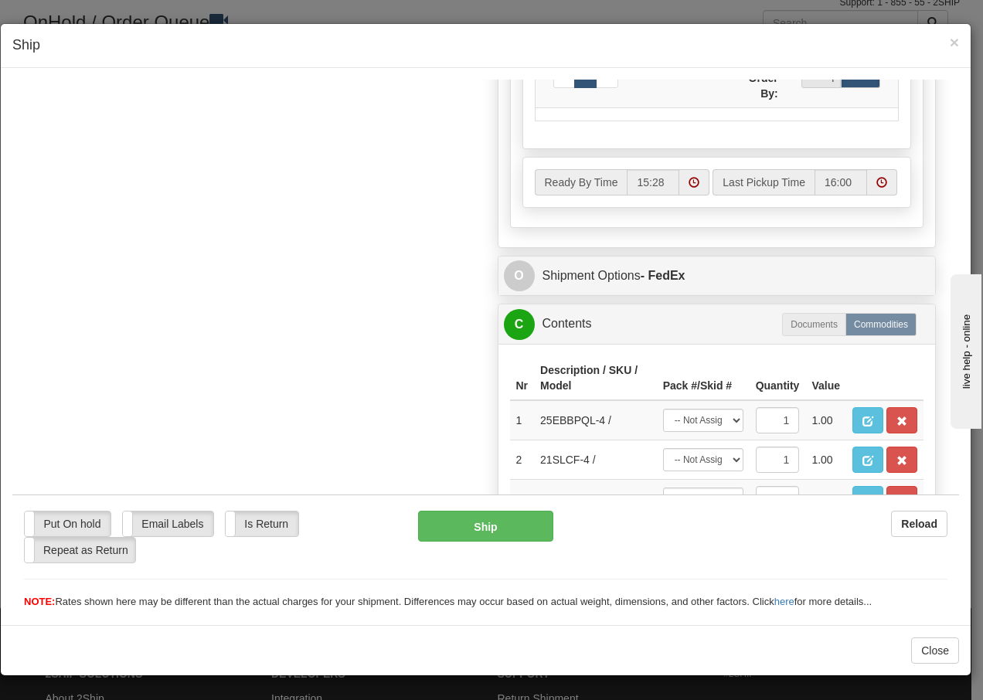
scroll to position [941, 0]
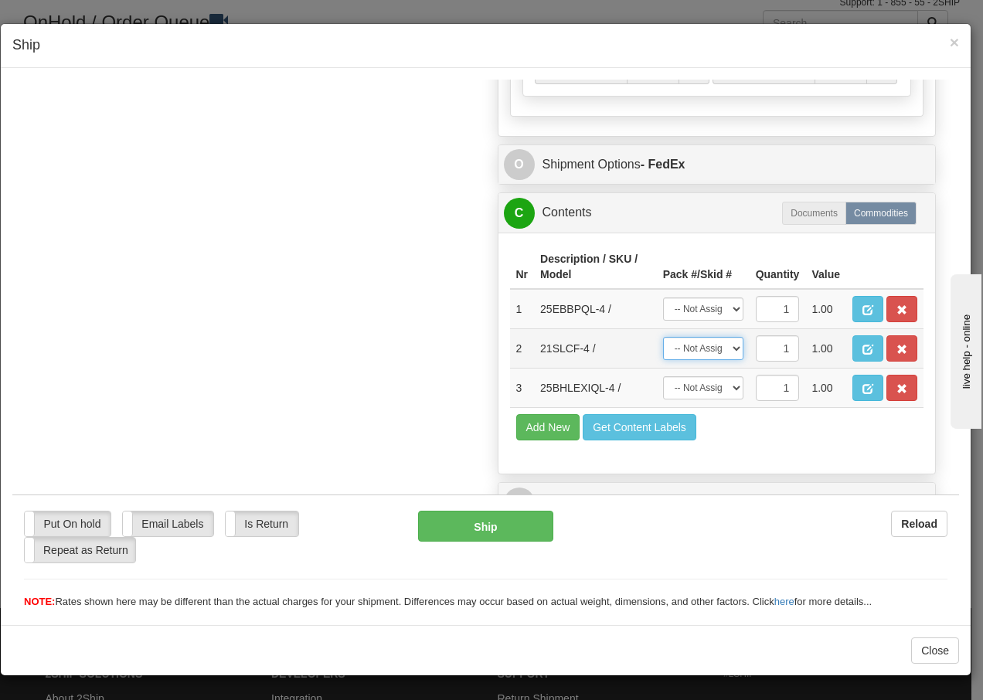
drag, startPoint x: 728, startPoint y: 354, endPoint x: 716, endPoint y: 357, distance: 12.0
click at [728, 354] on select "-- Not Assigned -- Package 1 Package 2" at bounding box center [703, 347] width 80 height 23
select select "0"
click at [663, 336] on select "-- Not Assigned -- Package 1 Package 2" at bounding box center [703, 347] width 80 height 23
click at [723, 306] on select "-- Not Assigned -- Package 1 Package 2" at bounding box center [703, 308] width 80 height 23
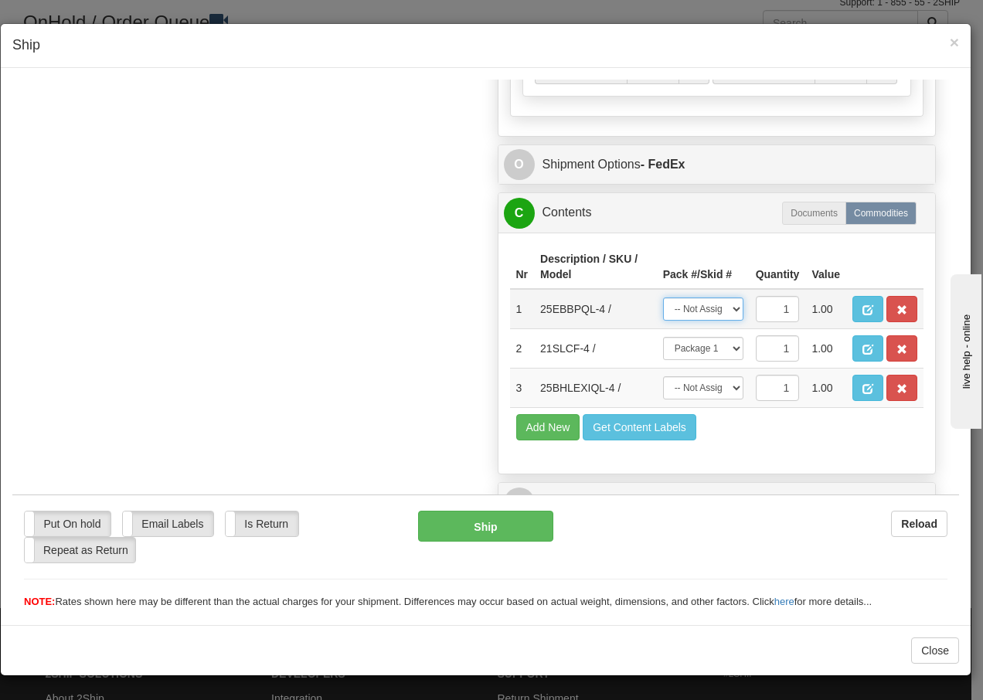
select select "1"
click at [663, 297] on select "-- Not Assigned -- Package 1 Package 2" at bounding box center [703, 308] width 80 height 23
click at [723, 391] on select "-- Not Assigned -- Package 1 Package 2" at bounding box center [703, 387] width 80 height 23
click at [897, 390] on span "button" at bounding box center [902, 388] width 11 height 10
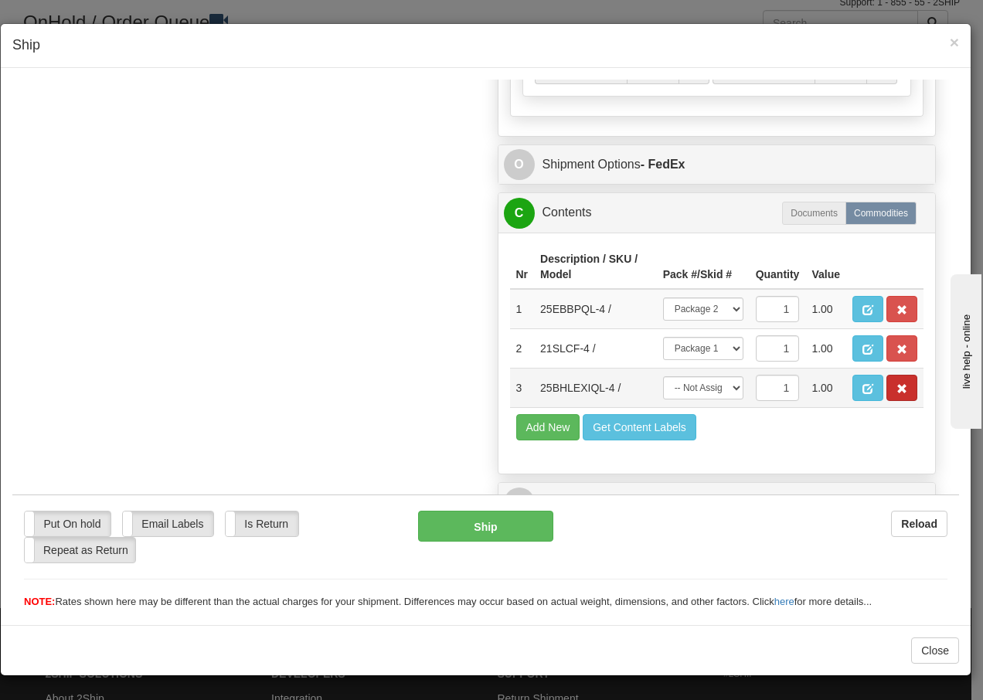
scroll to position [902, 0]
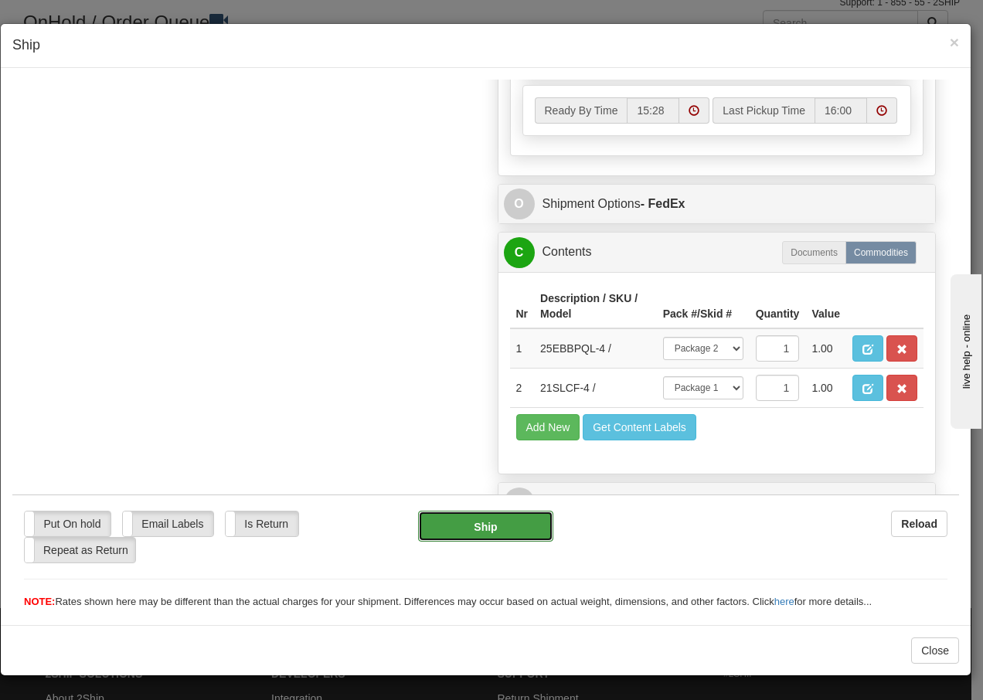
click at [487, 527] on button "Ship" at bounding box center [485, 525] width 134 height 31
type input "92"
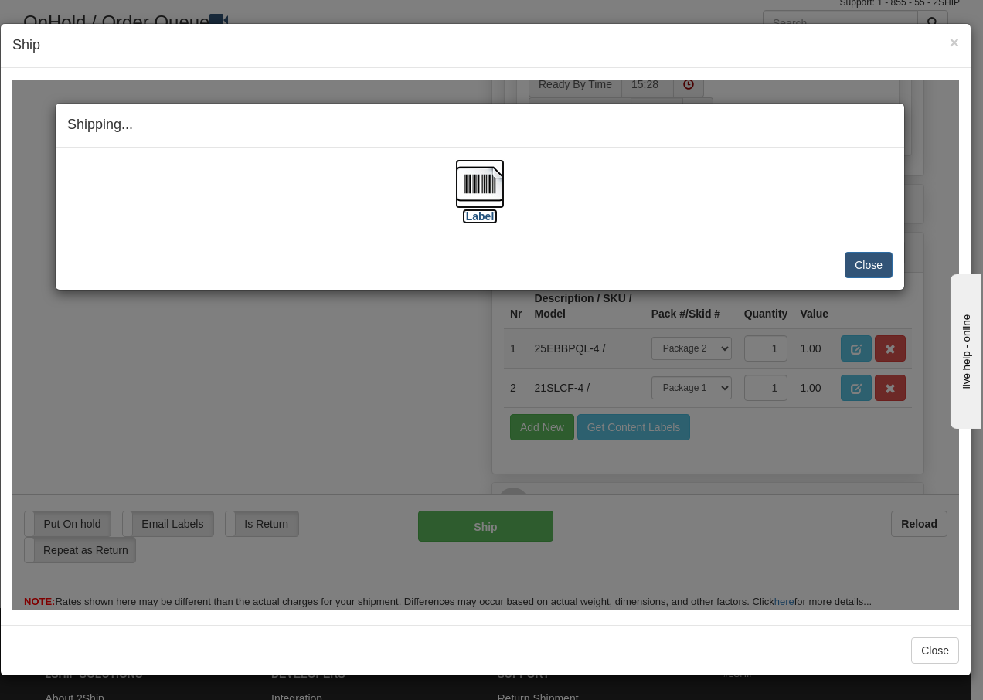
click at [480, 177] on img at bounding box center [479, 182] width 49 height 49
click at [869, 263] on button "Close" at bounding box center [869, 264] width 48 height 26
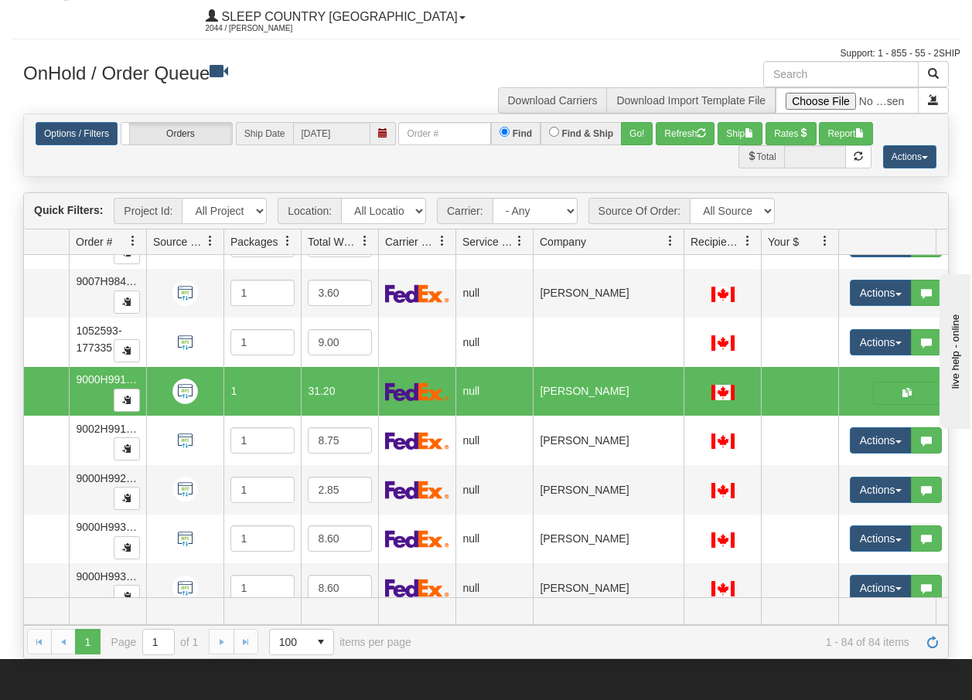
scroll to position [0, 0]
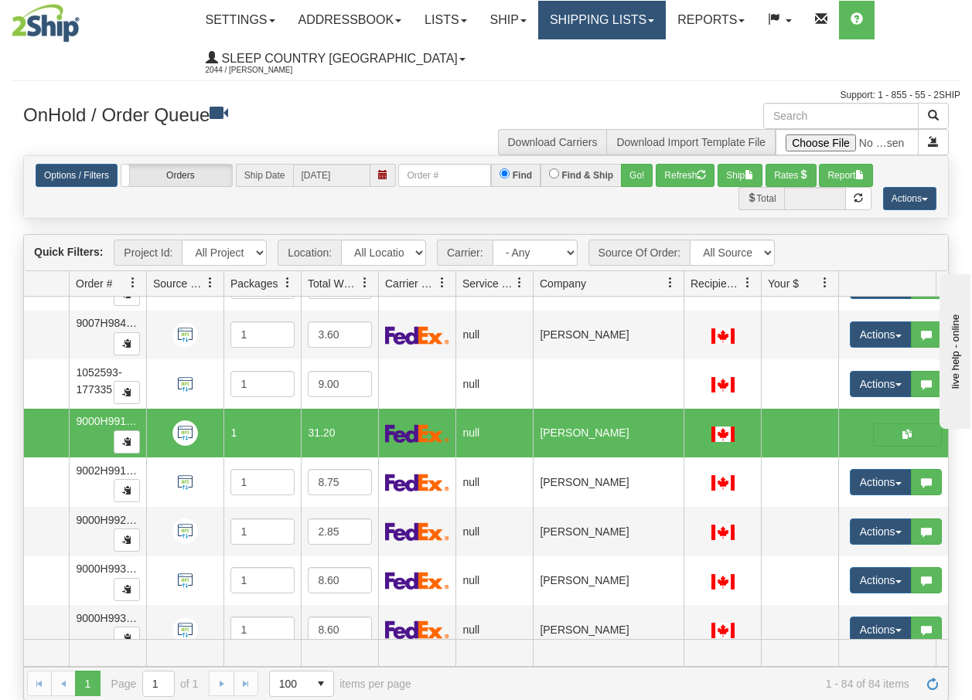
click at [650, 15] on link "Shipping lists" at bounding box center [602, 20] width 128 height 39
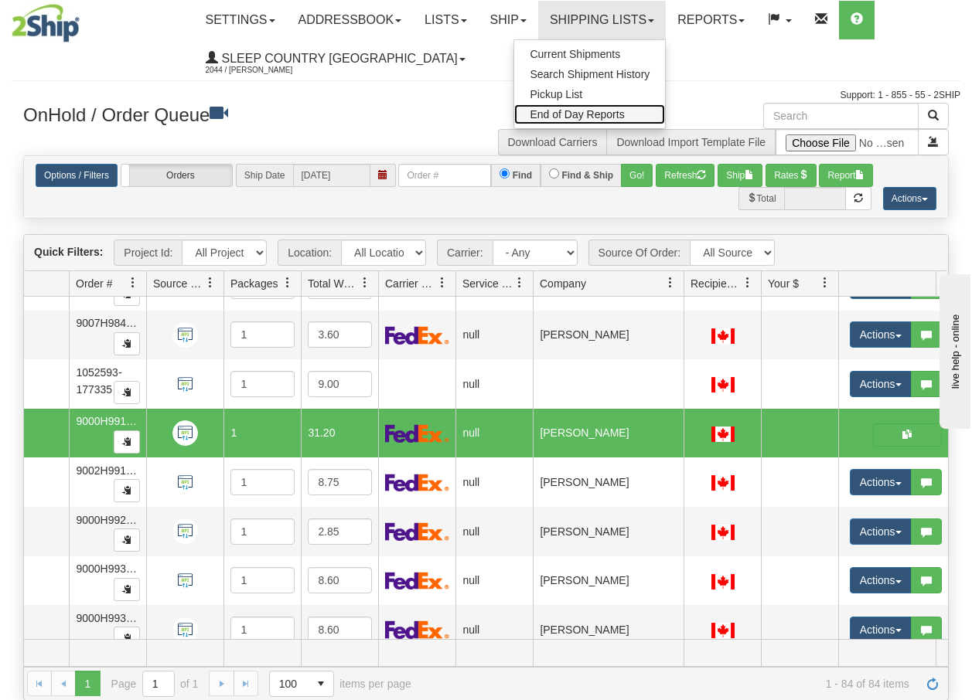
click at [580, 114] on span "End of Day Reports" at bounding box center [576, 114] width 94 height 12
